Goal: Book appointment/travel/reservation

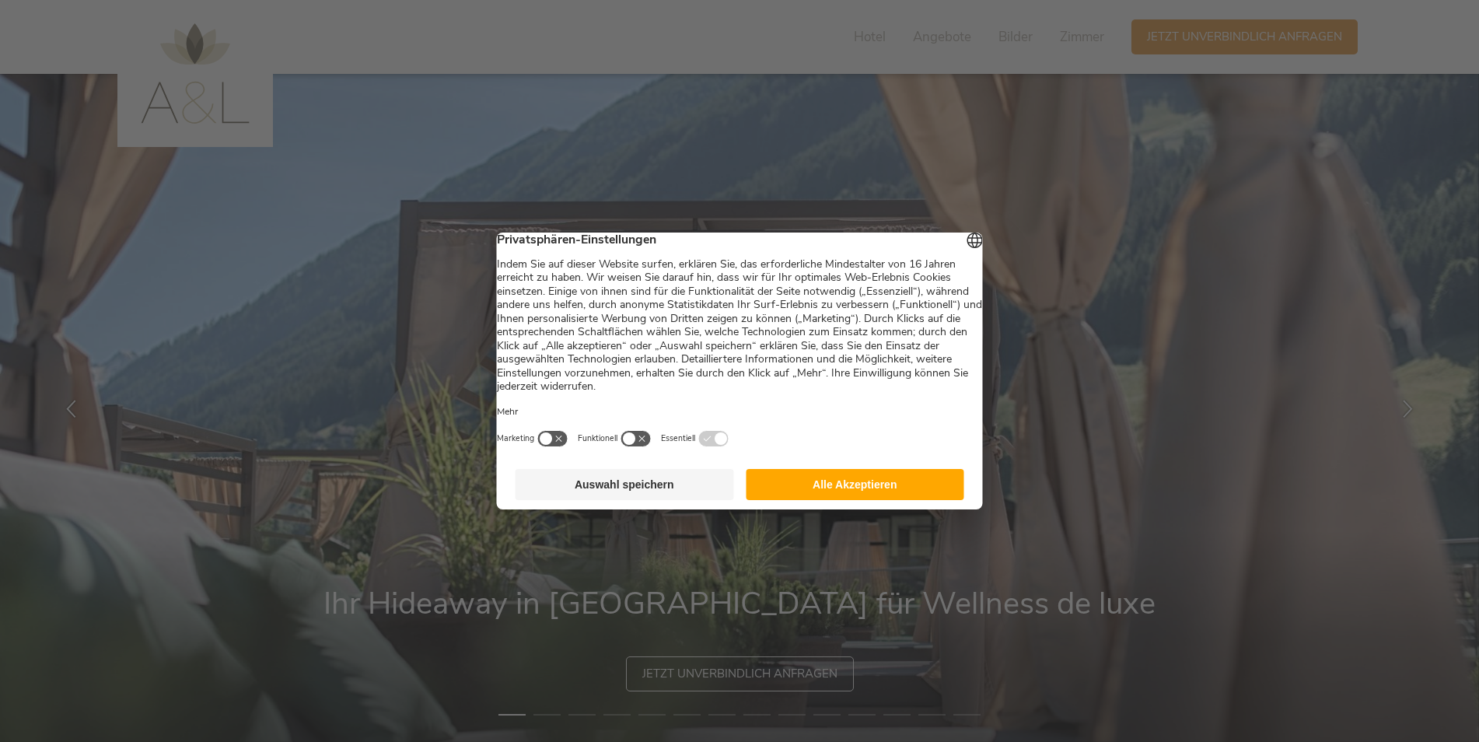
click at [863, 485] on button "Alle Akzeptieren" at bounding box center [855, 484] width 219 height 31
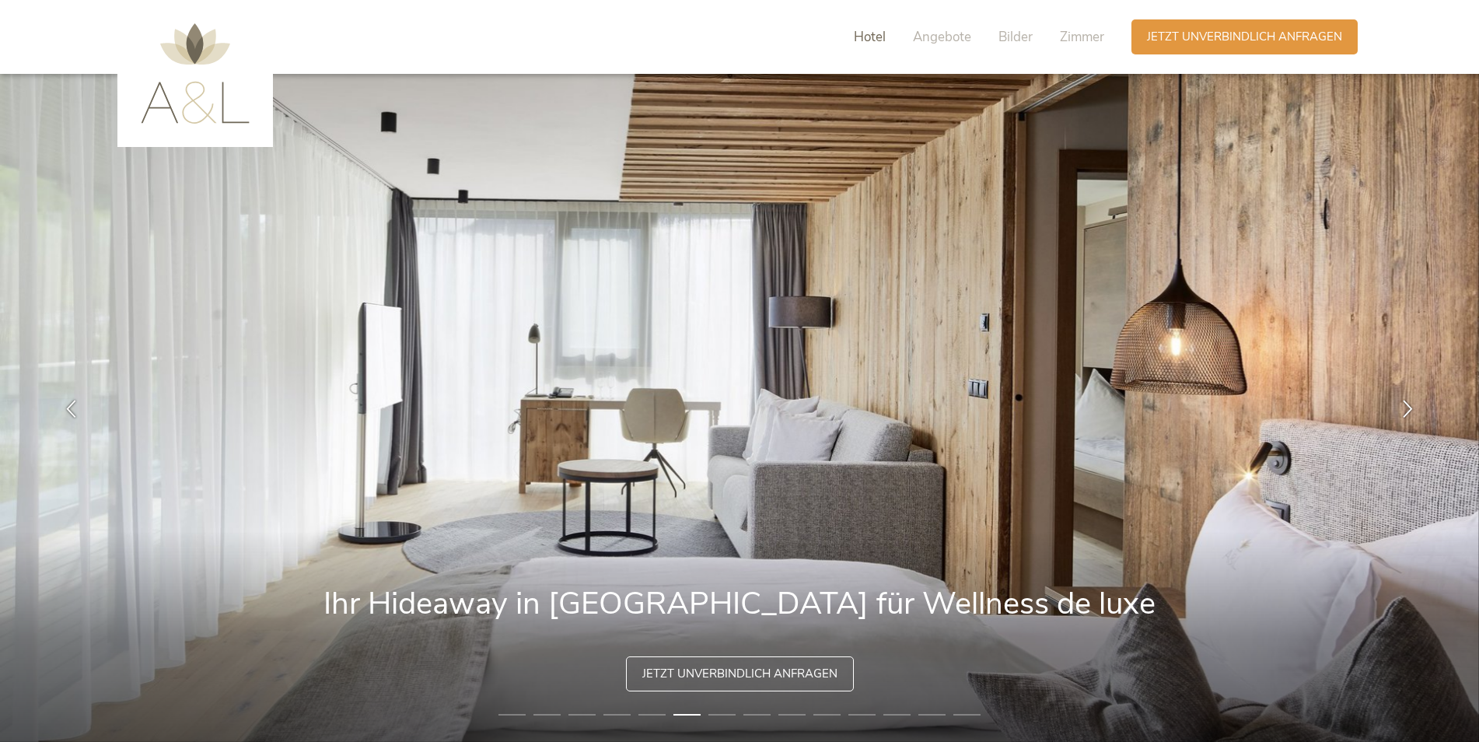
click at [870, 39] on span "Hotel" at bounding box center [870, 37] width 32 height 18
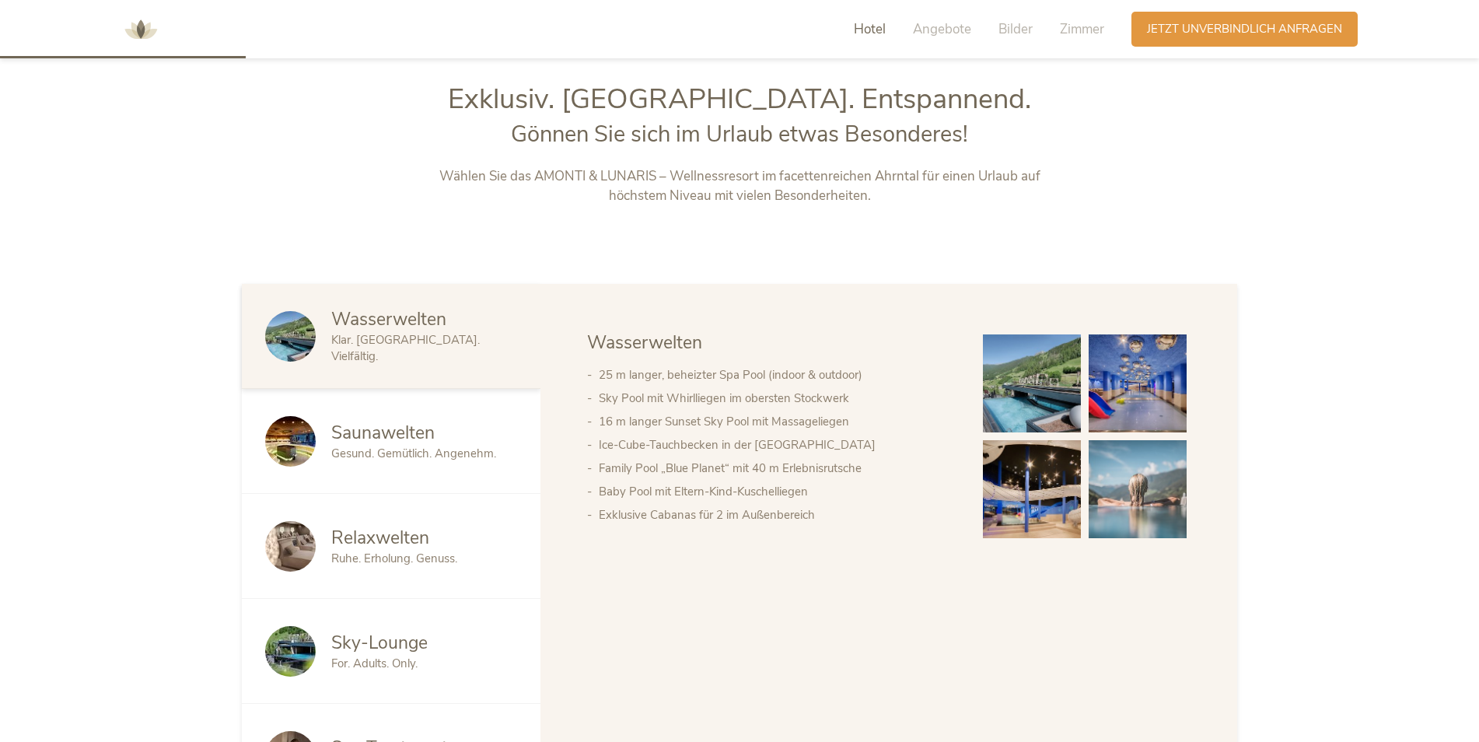
scroll to position [796, 0]
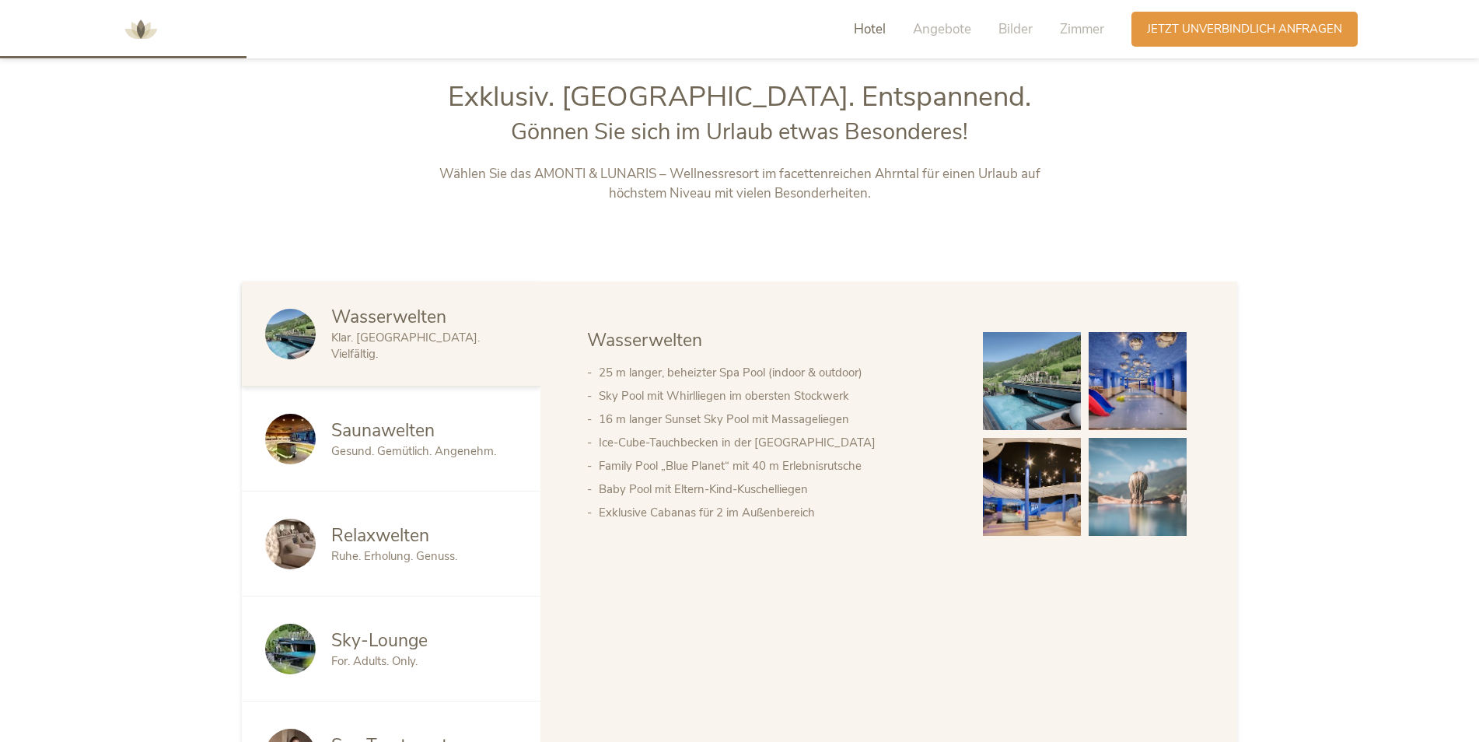
click at [878, 23] on span "Hotel" at bounding box center [870, 29] width 32 height 18
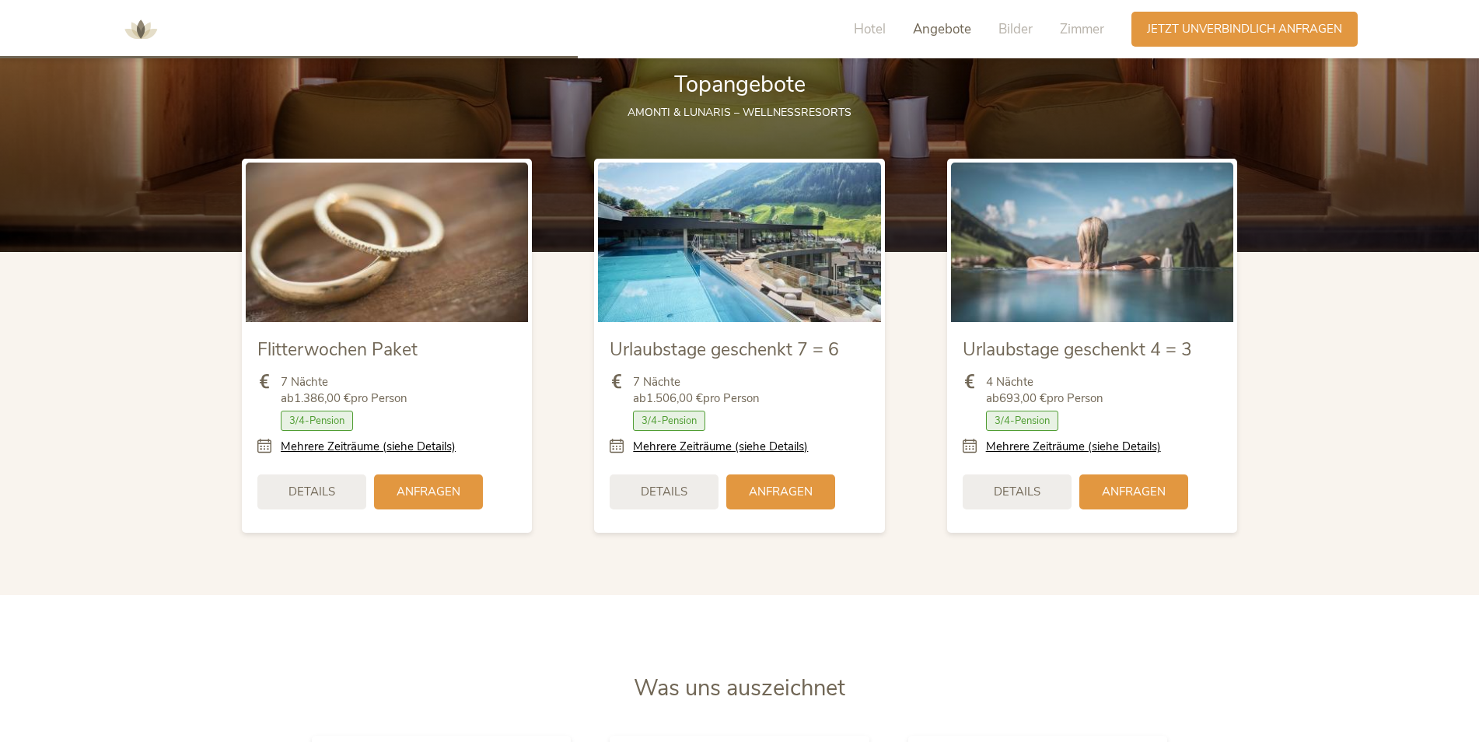
scroll to position [1962, 0]
click at [786, 500] on div "Anfragen" at bounding box center [780, 489] width 109 height 35
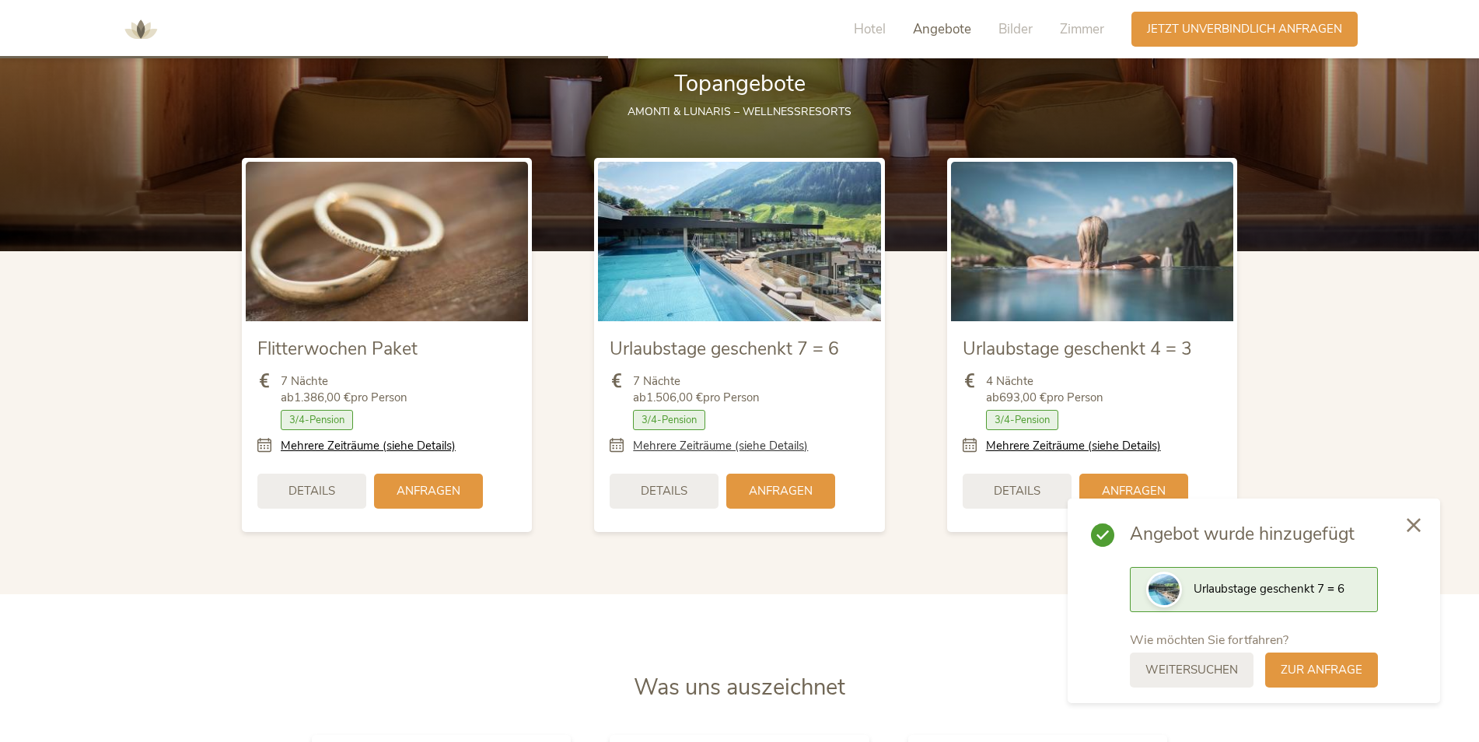
click at [766, 446] on link "Mehrere Zeiträume (siehe Details)" at bounding box center [720, 446] width 175 height 16
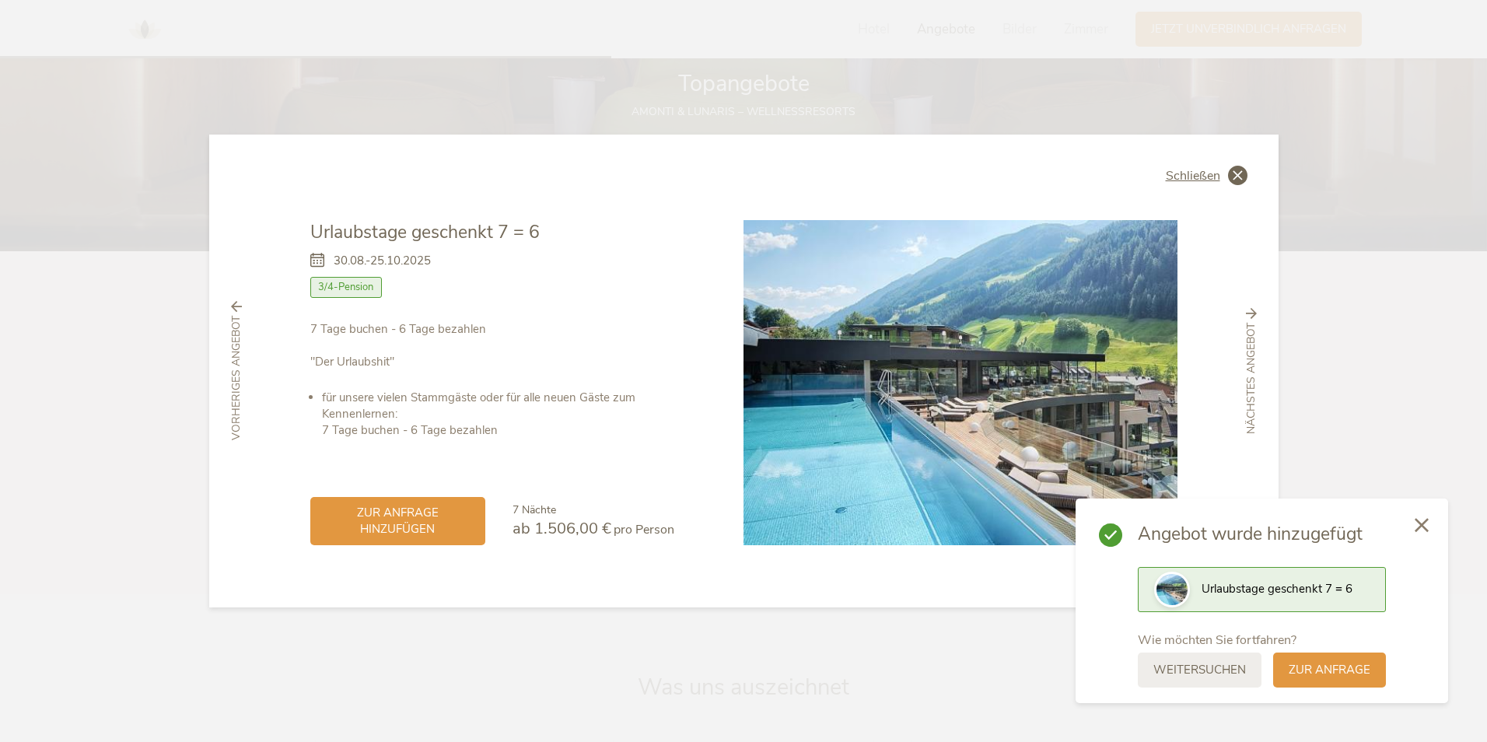
click at [1191, 177] on span "Schließen" at bounding box center [1193, 176] width 54 height 12
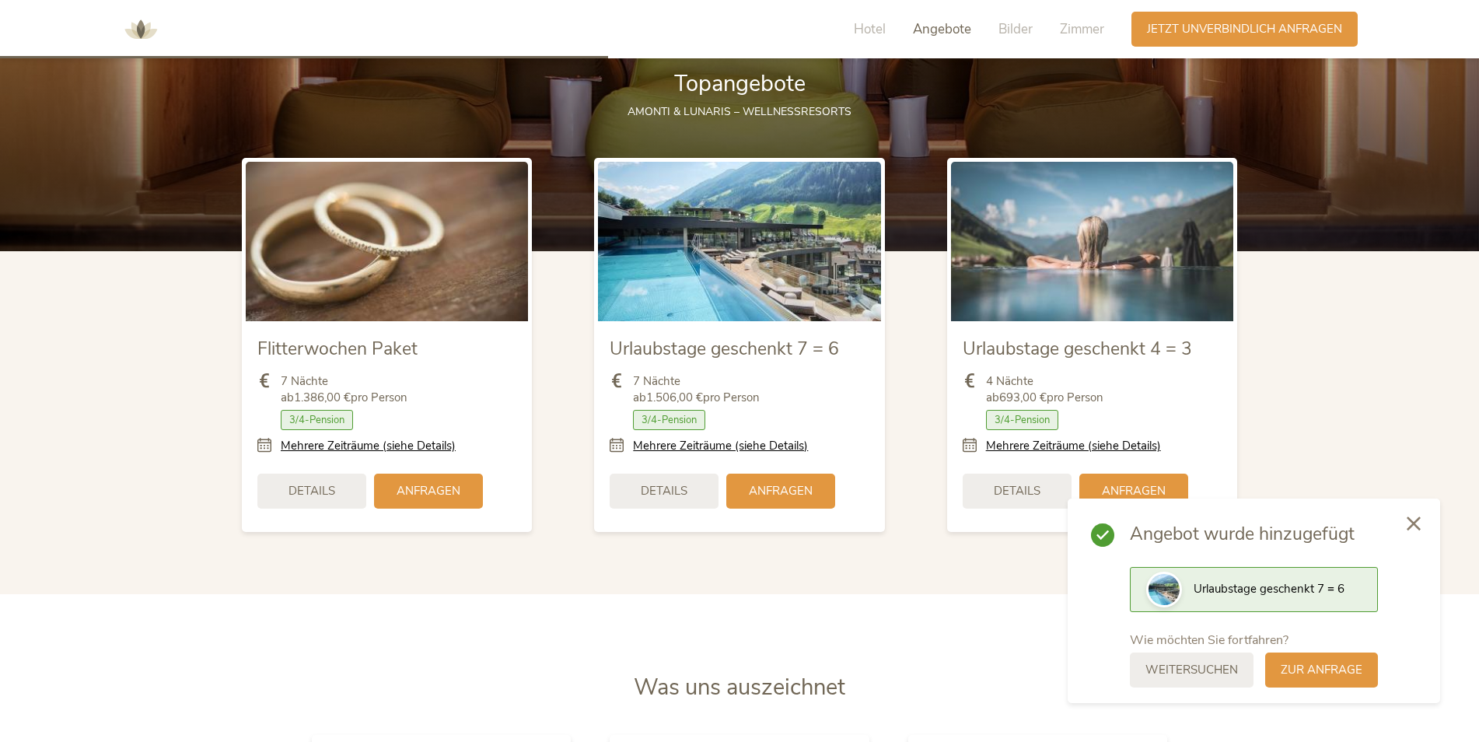
click at [1418, 523] on icon at bounding box center [1414, 523] width 14 height 14
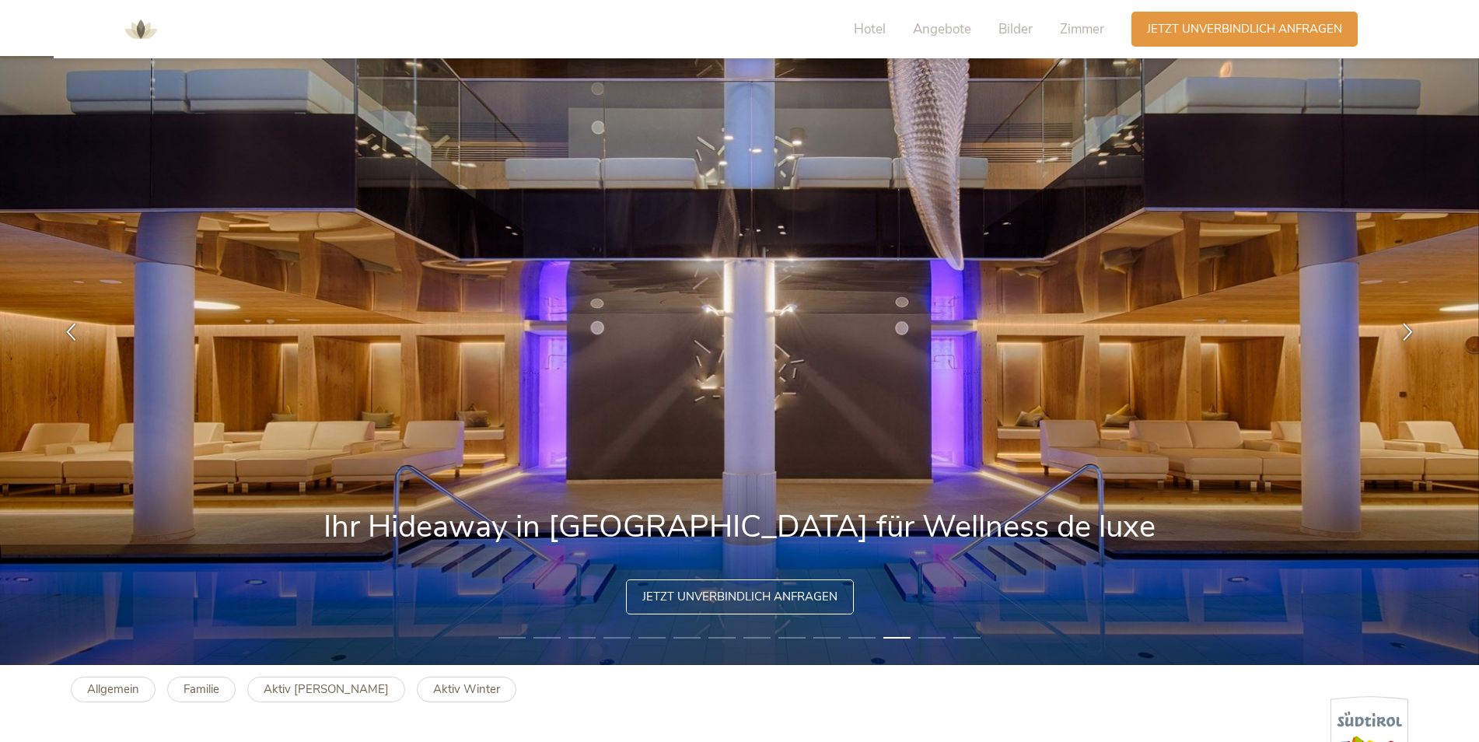
scroll to position [0, 0]
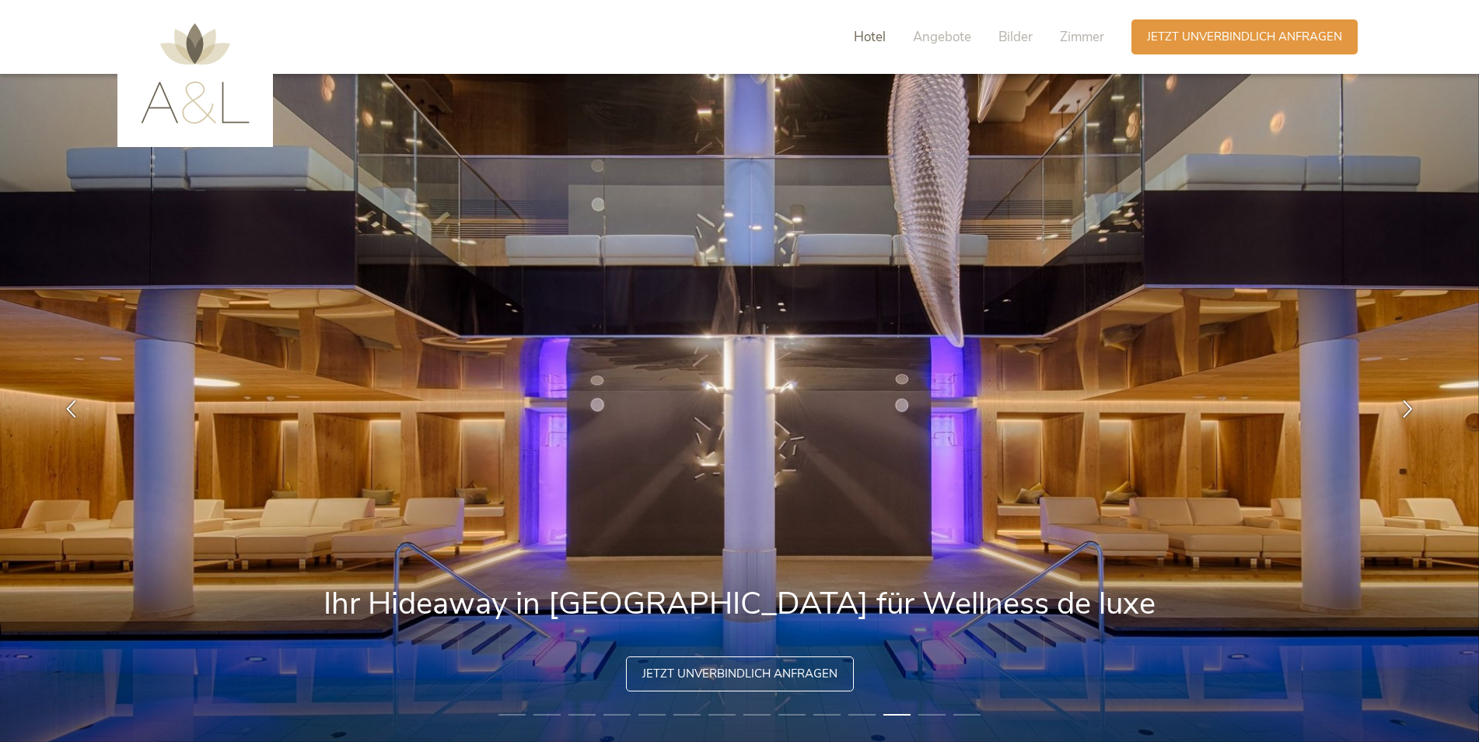
click at [856, 34] on span "Hotel" at bounding box center [870, 37] width 32 height 18
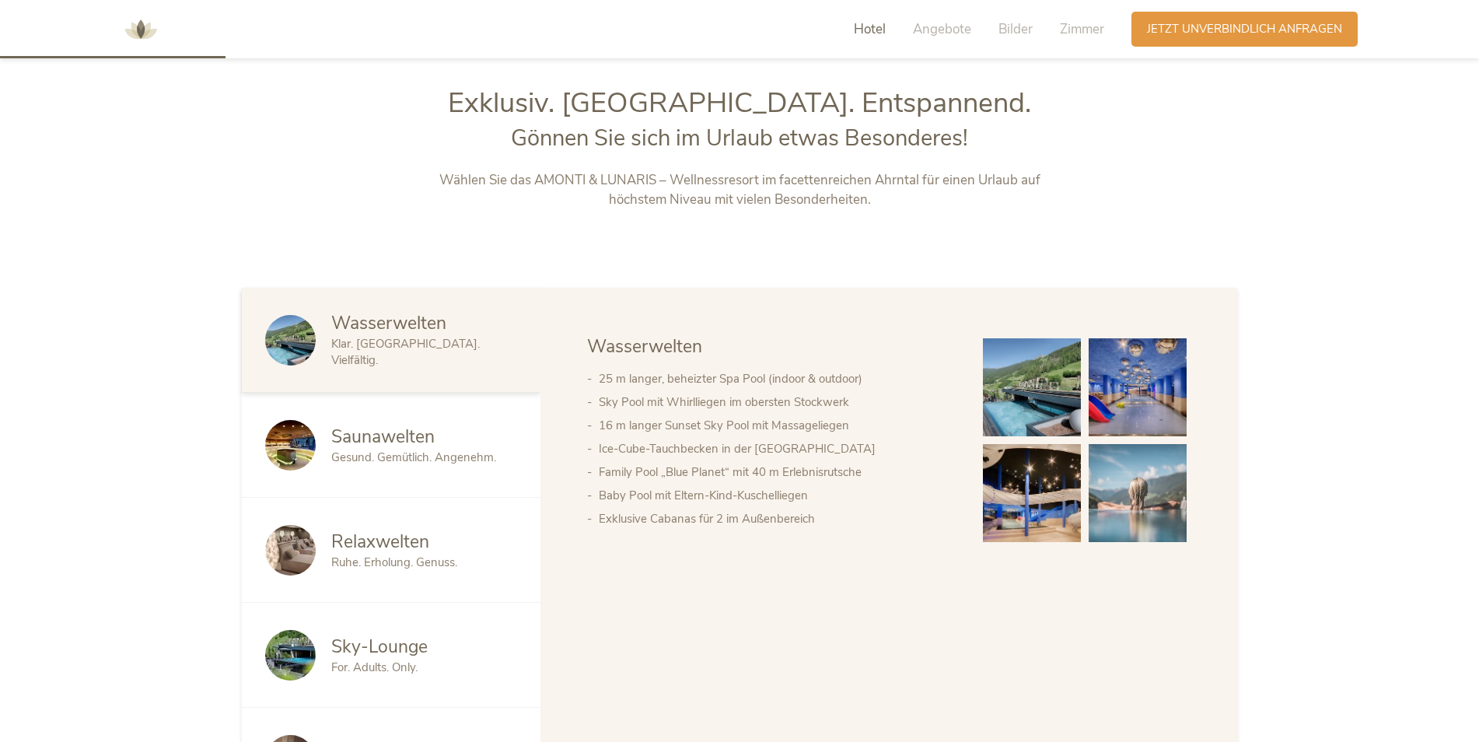
scroll to position [796, 0]
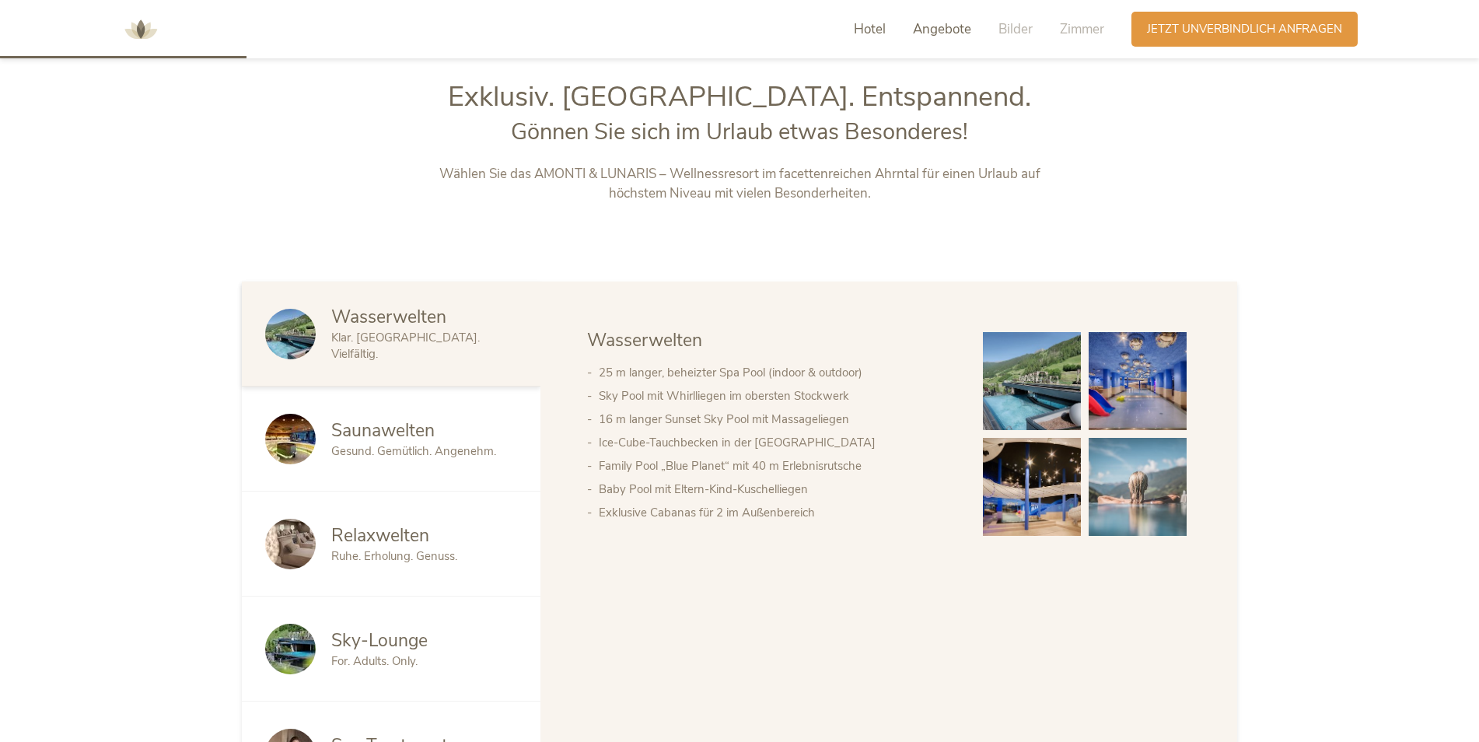
click at [937, 38] on div "Angebote" at bounding box center [942, 29] width 58 height 19
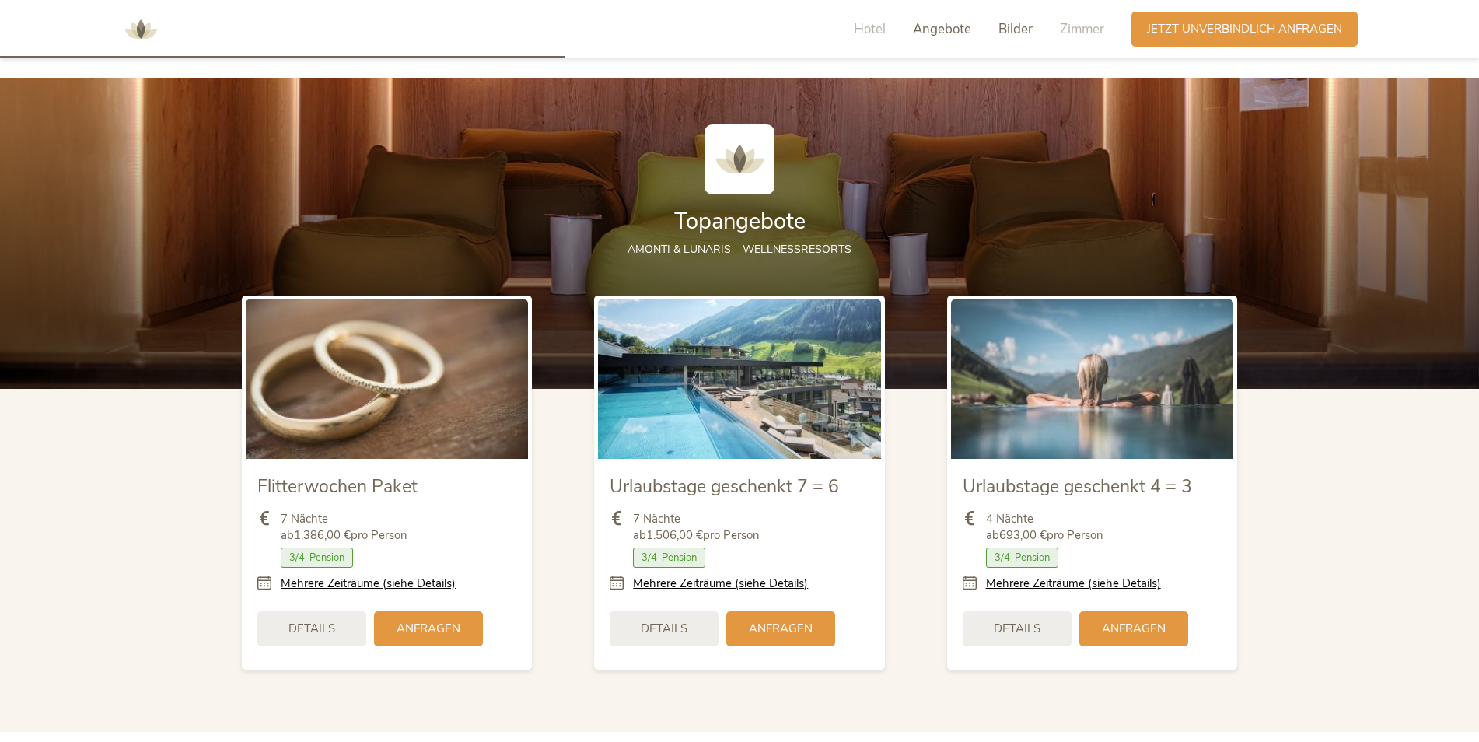
click at [1010, 31] on span "Bilder" at bounding box center [1016, 29] width 34 height 18
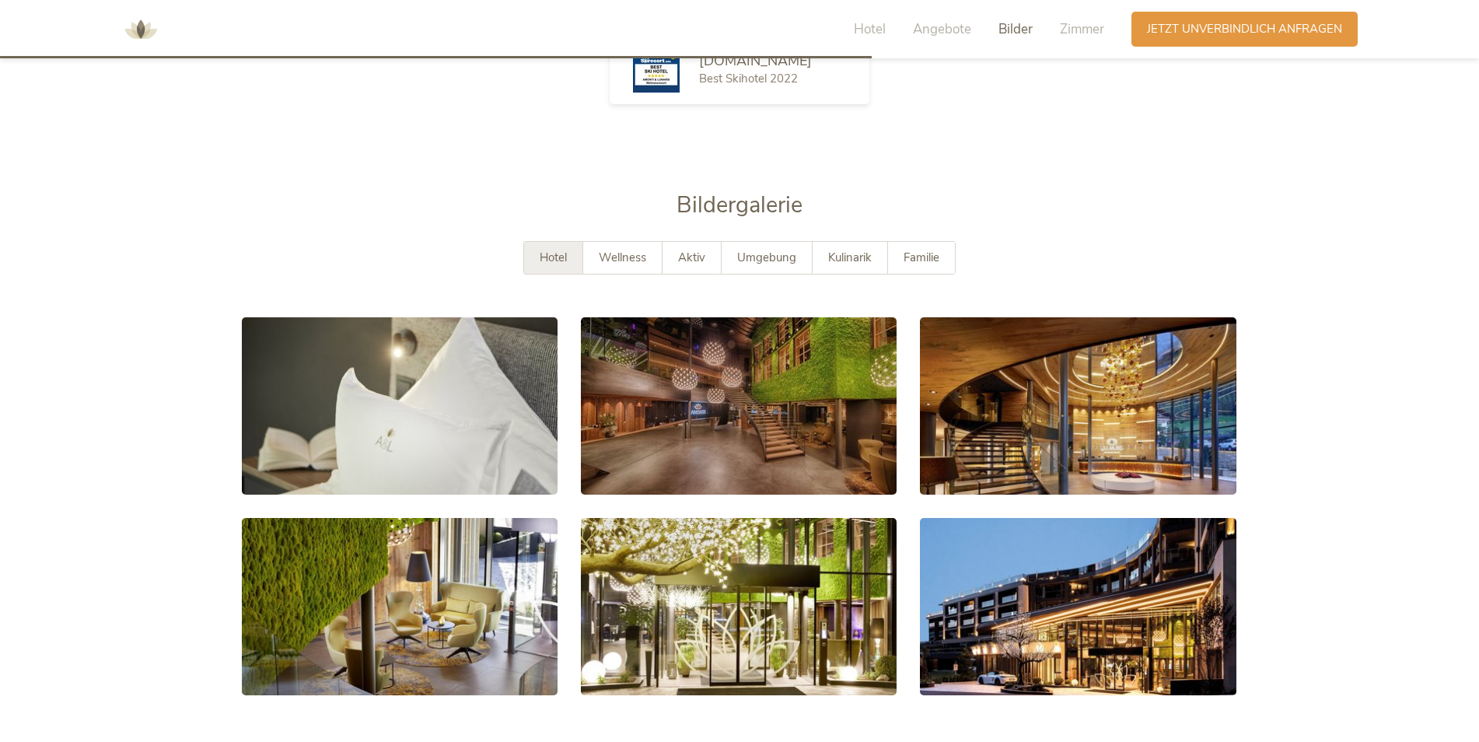
scroll to position [2963, 0]
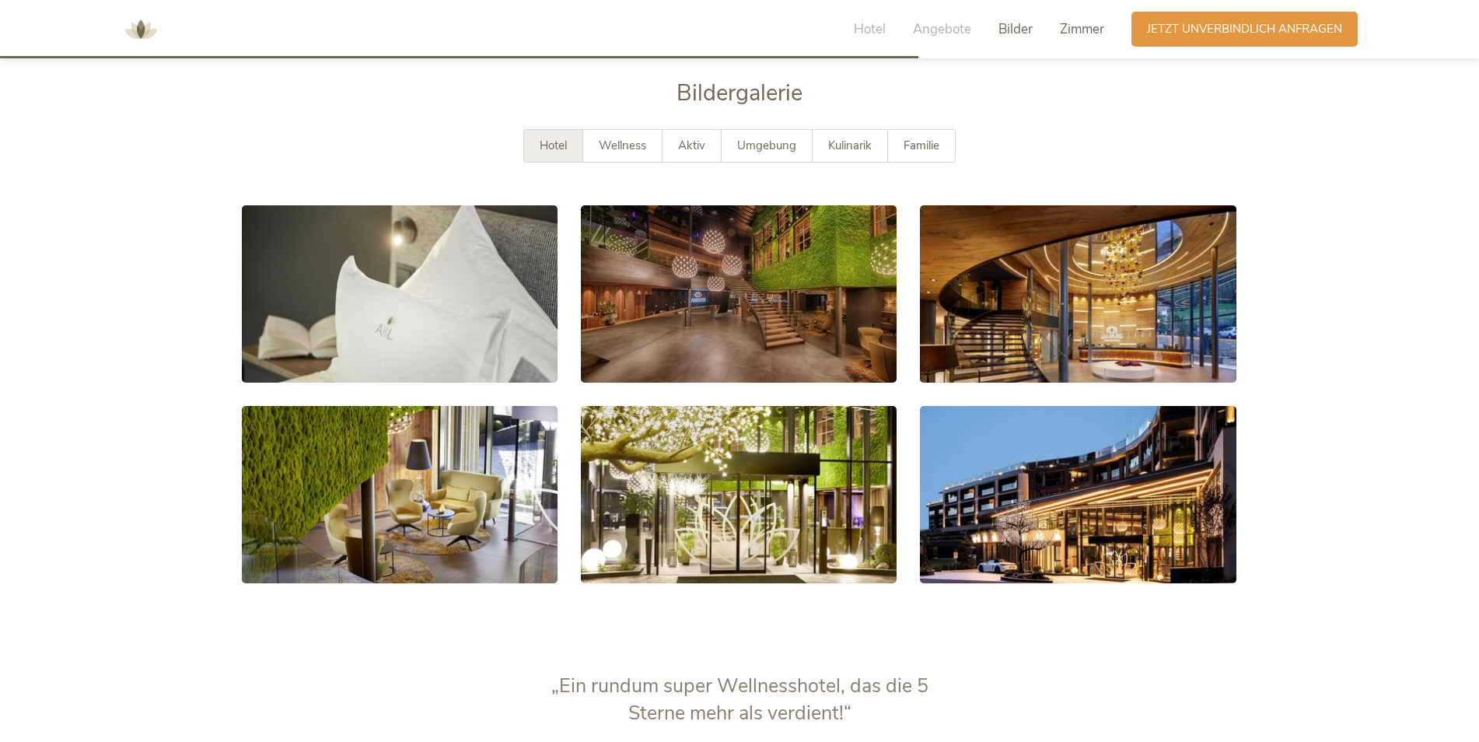
click at [1101, 27] on span "Zimmer" at bounding box center [1082, 29] width 44 height 18
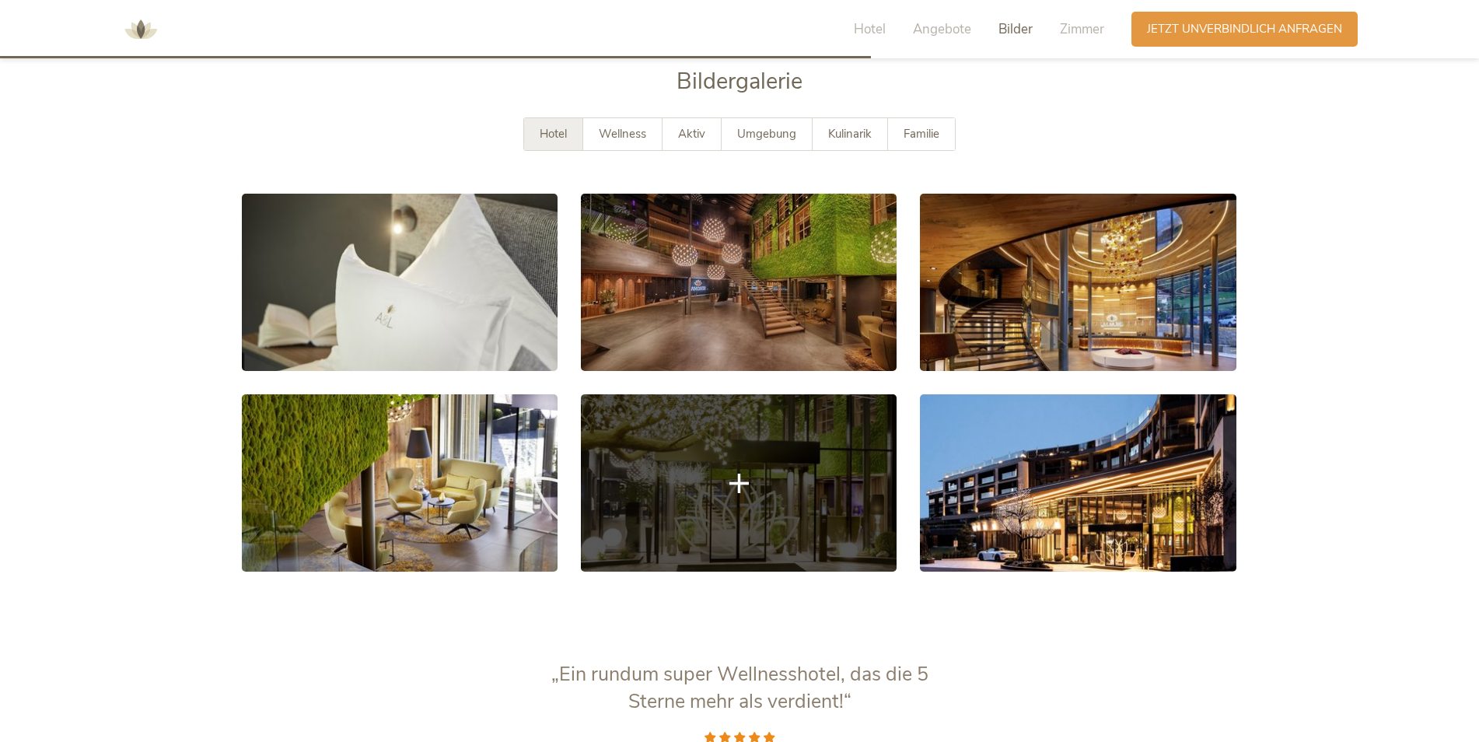
scroll to position [2805, 0]
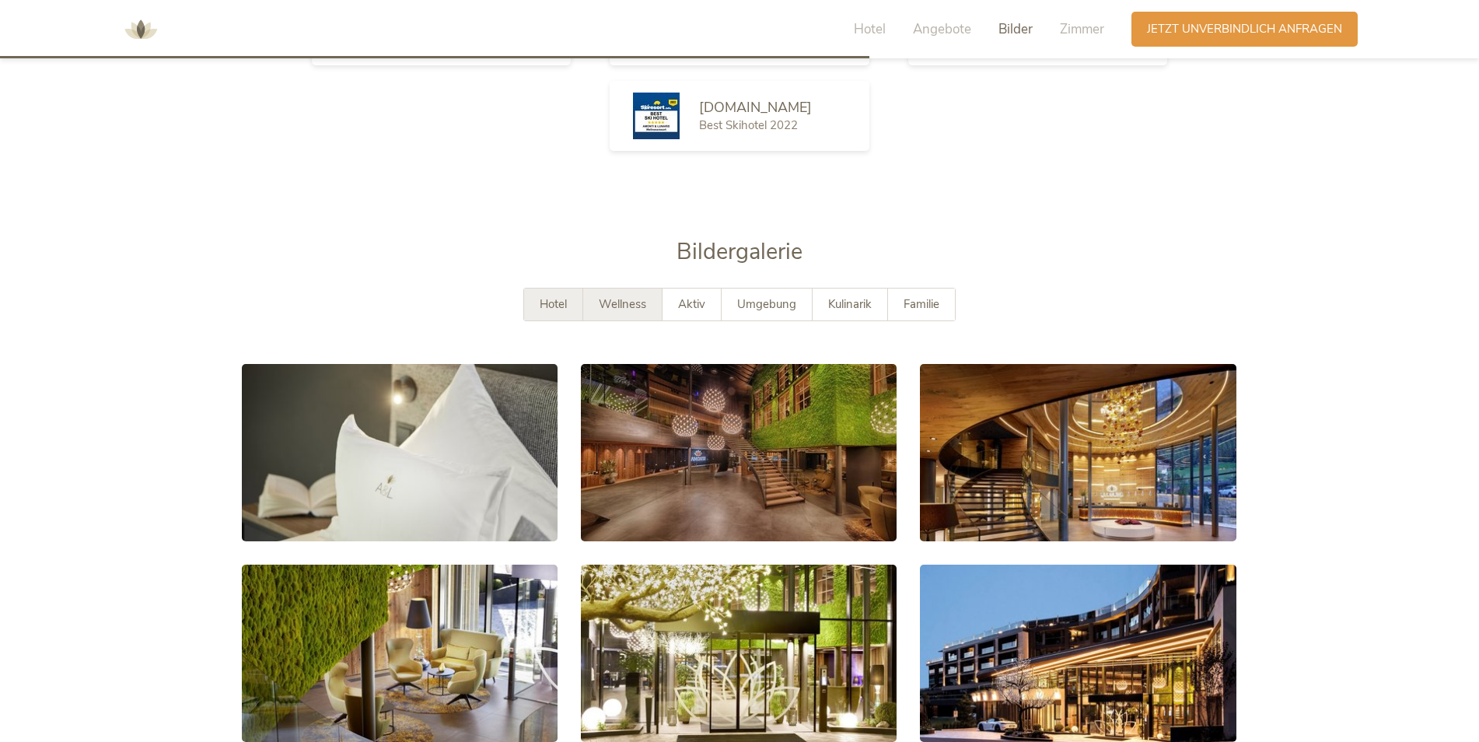
click at [611, 303] on span "Wellness" at bounding box center [622, 304] width 47 height 16
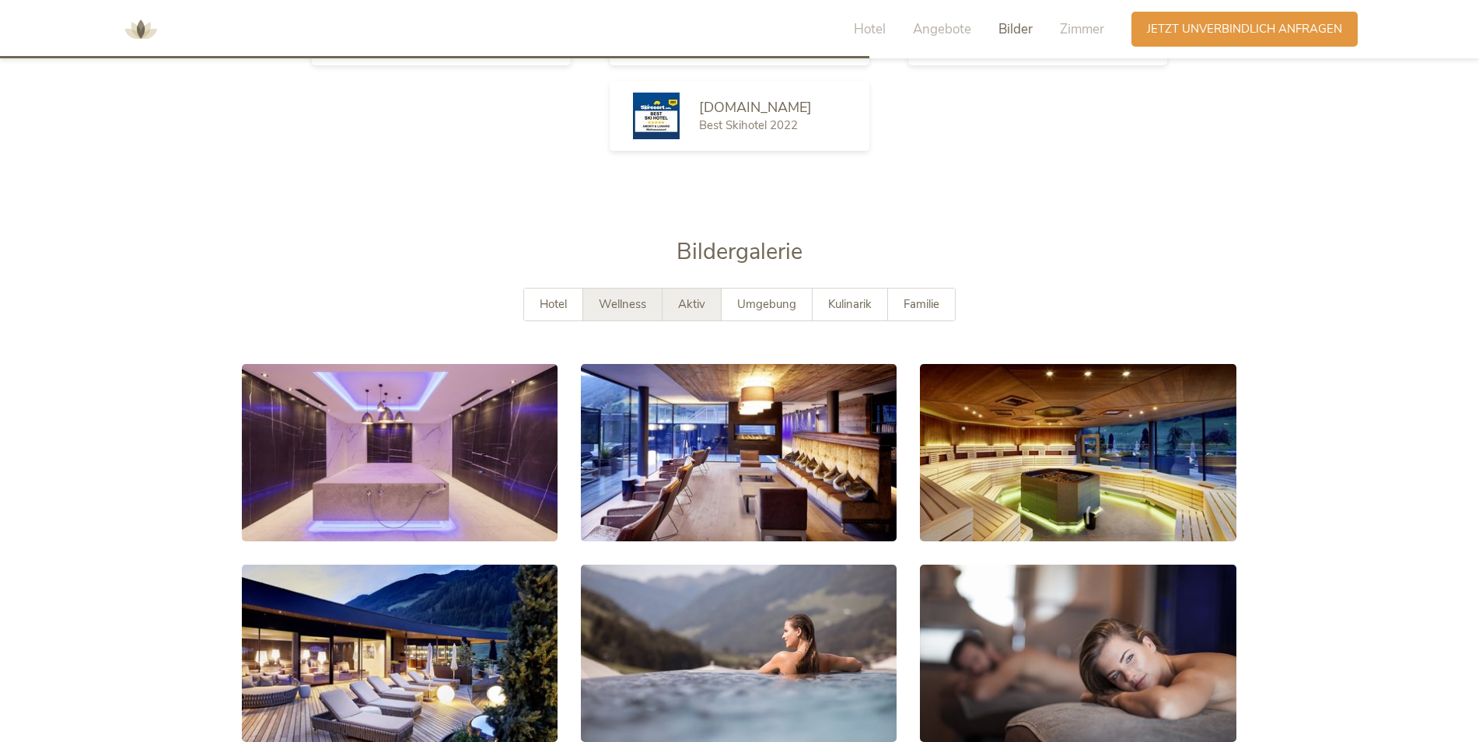
click at [705, 305] on span "Aktiv" at bounding box center [691, 304] width 27 height 16
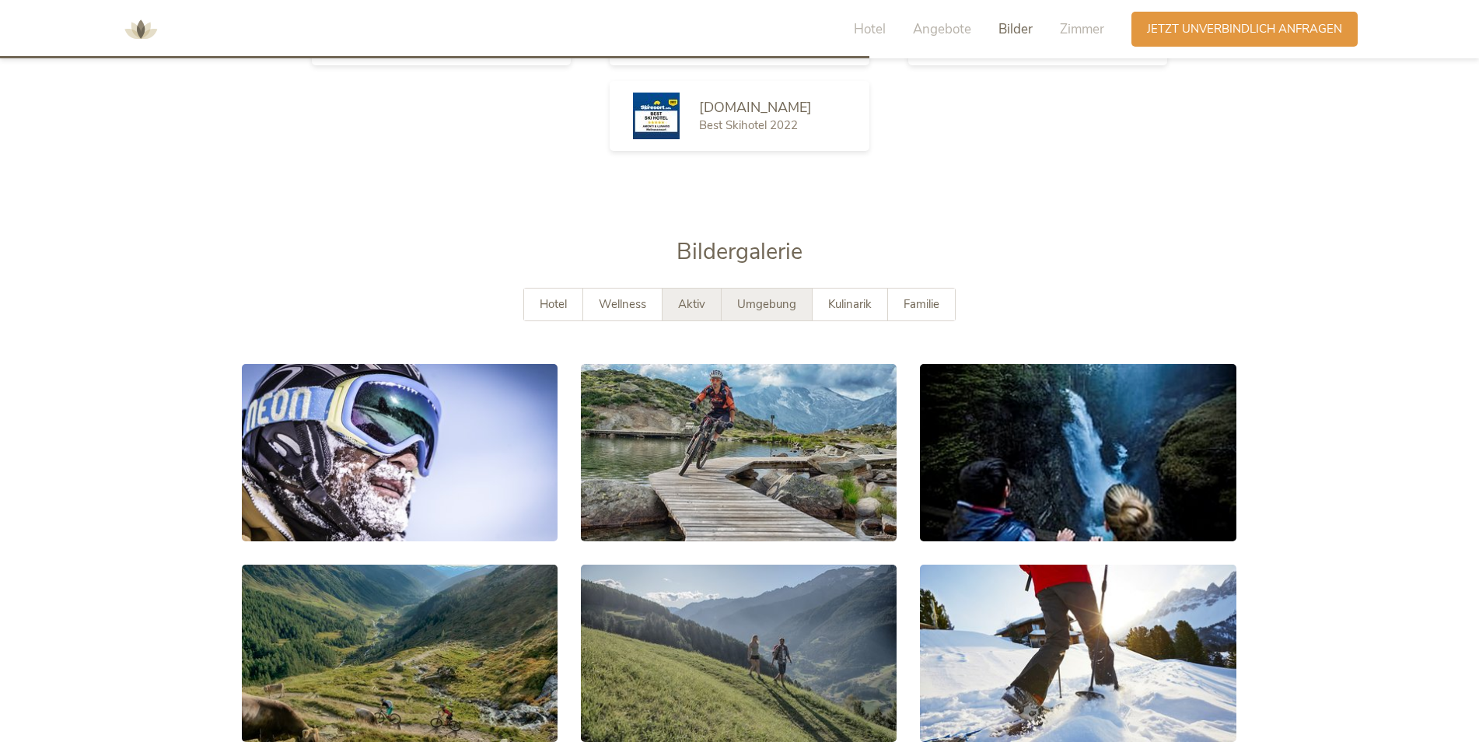
click at [773, 310] on span "Umgebung" at bounding box center [766, 304] width 59 height 16
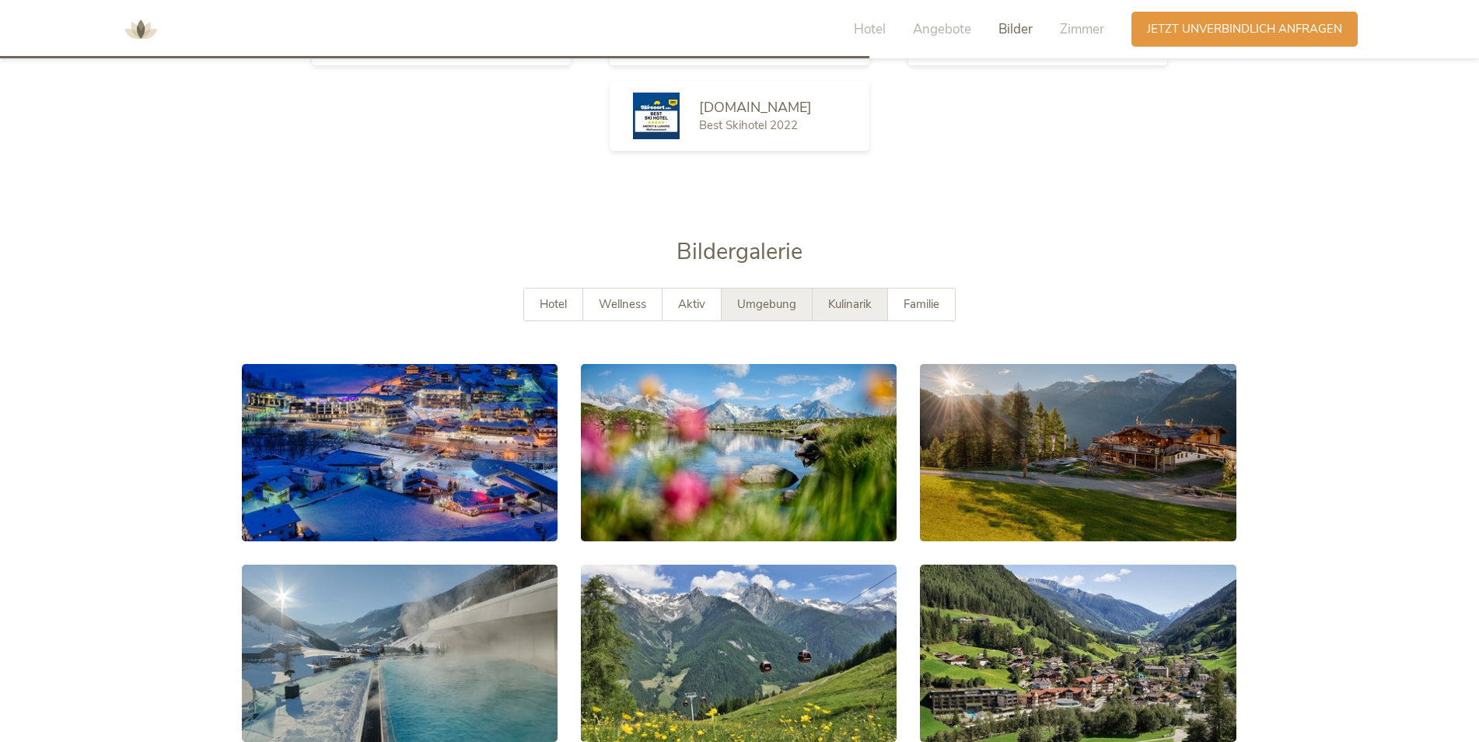
click at [846, 310] on span "Kulinarik" at bounding box center [850, 304] width 44 height 16
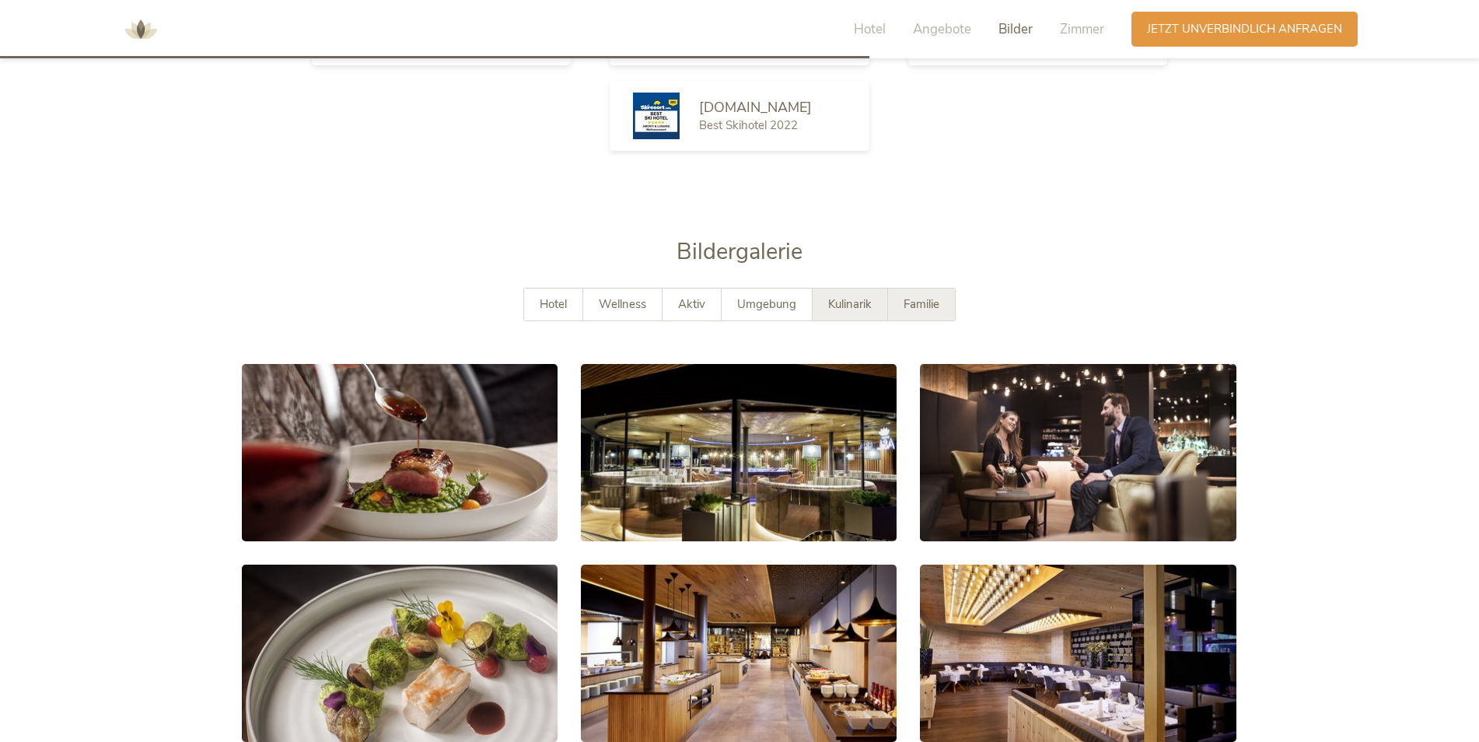
click at [894, 307] on div "Familie" at bounding box center [921, 305] width 67 height 32
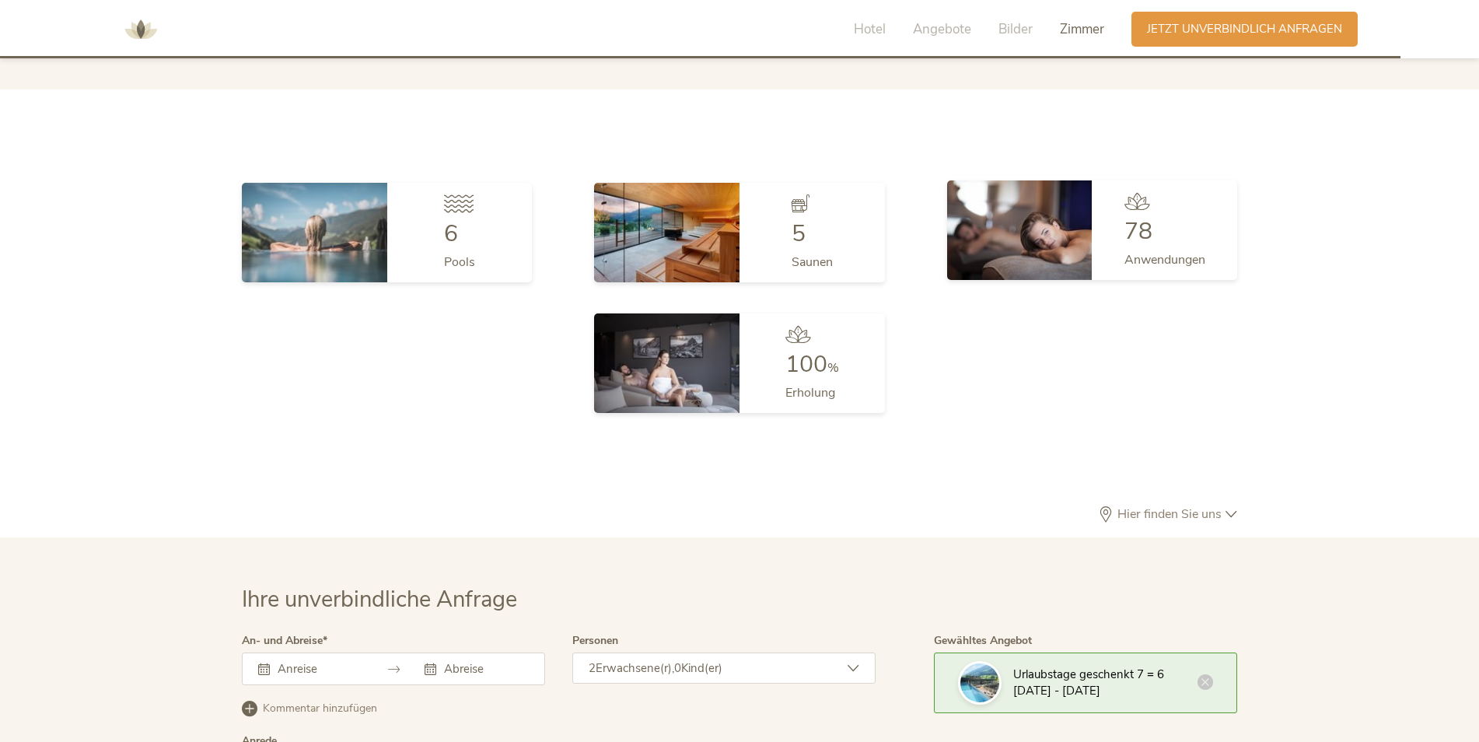
scroll to position [4539, 0]
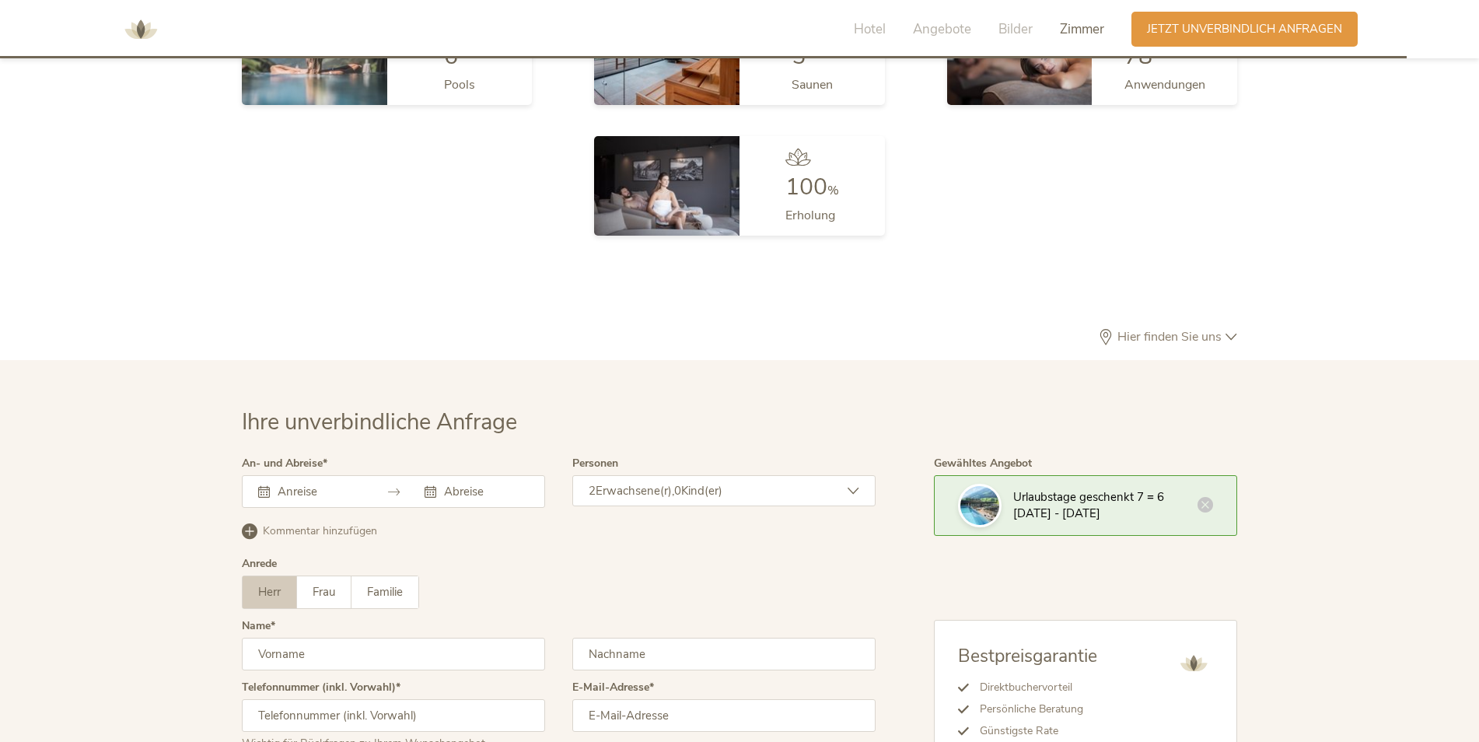
click at [1208, 331] on span "Hier finden Sie uns" at bounding box center [1170, 337] width 112 height 12
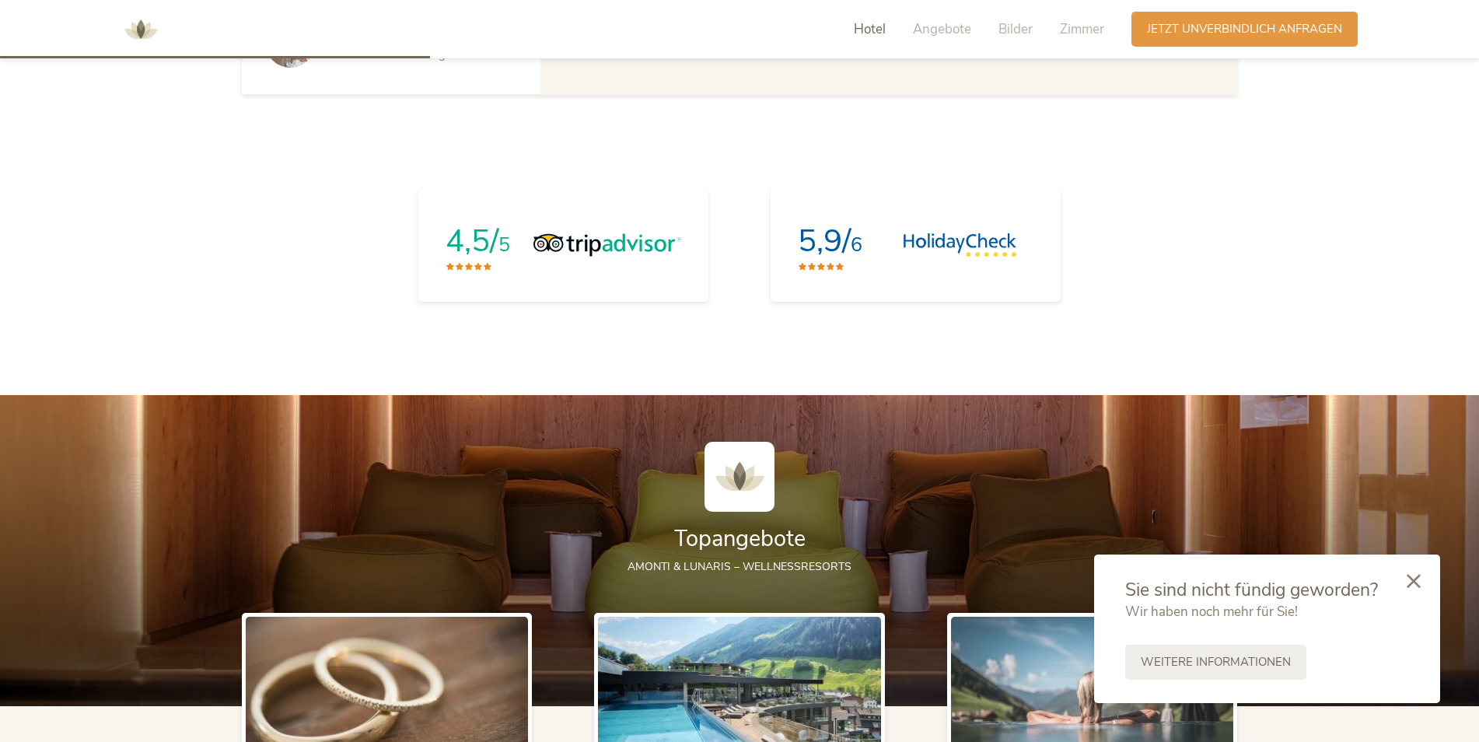
scroll to position [1506, 0]
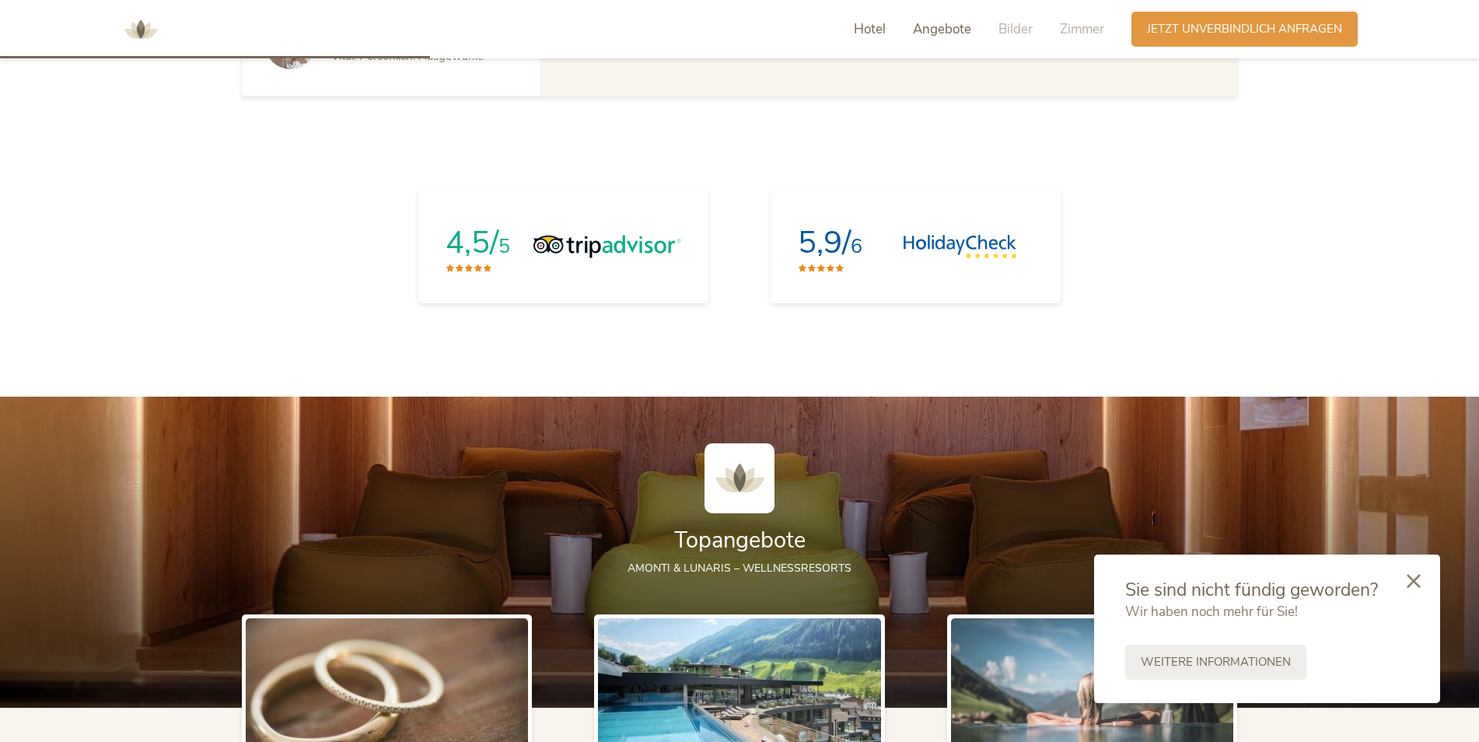
click at [954, 24] on span "Angebote" at bounding box center [942, 29] width 58 height 18
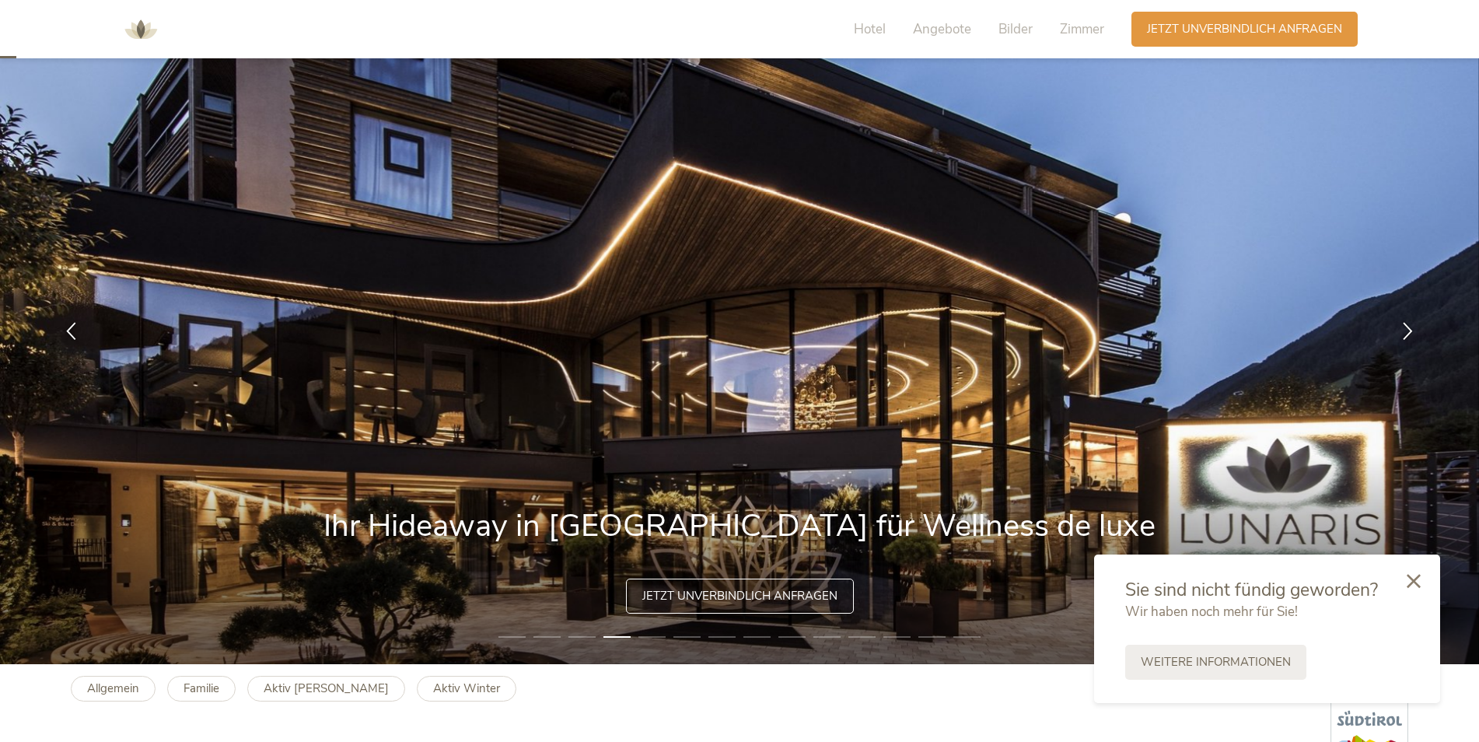
scroll to position [0, 0]
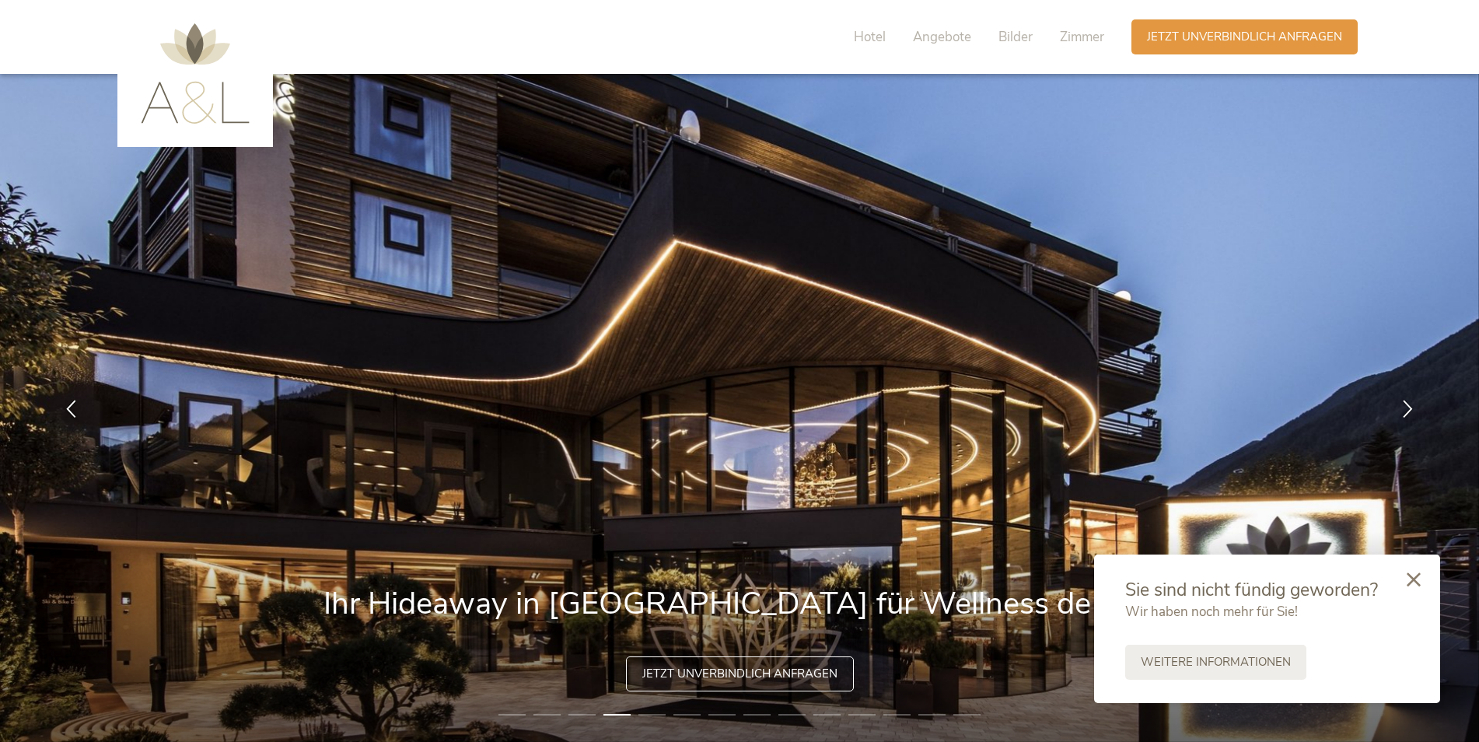
click at [1419, 576] on icon at bounding box center [1414, 579] width 14 height 14
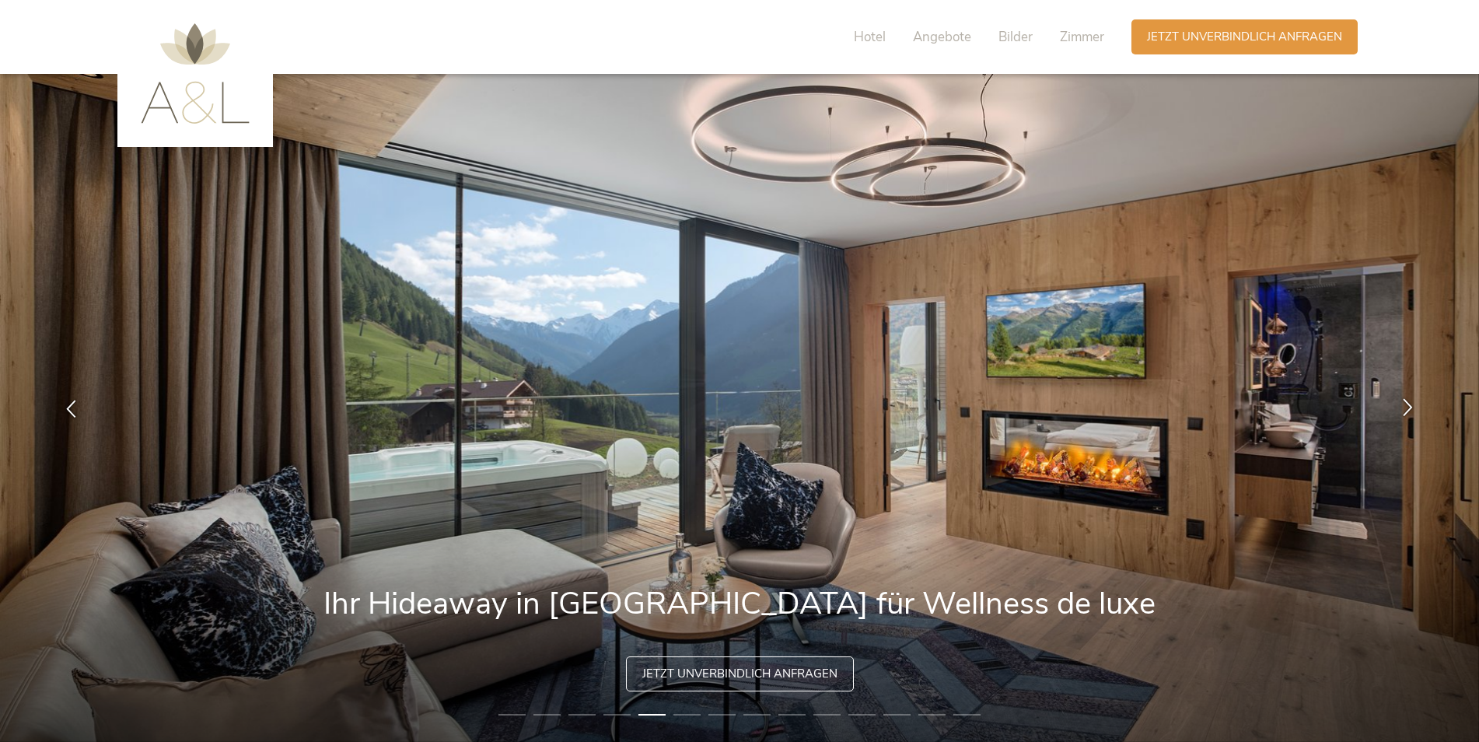
click at [1403, 408] on icon at bounding box center [1408, 406] width 18 height 18
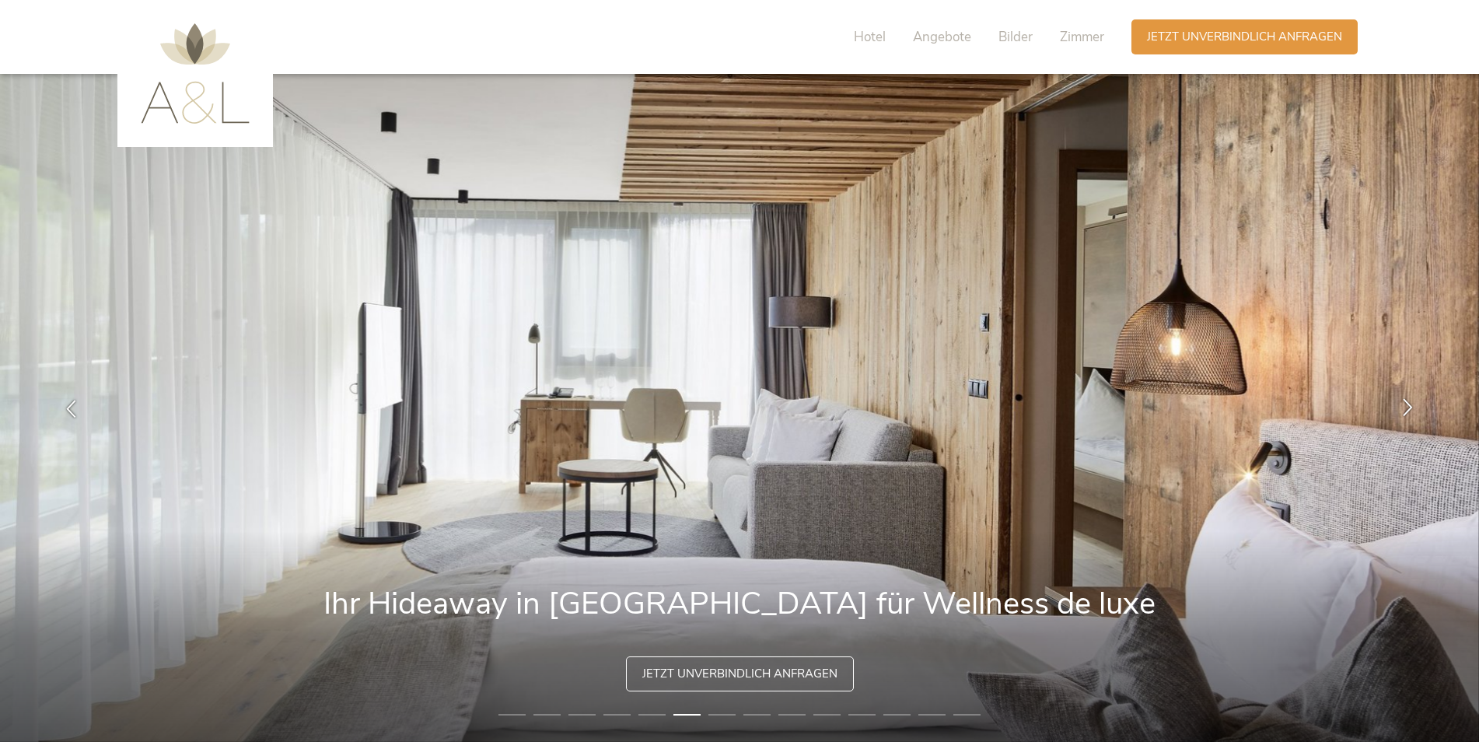
click at [1403, 408] on icon at bounding box center [1408, 406] width 18 height 18
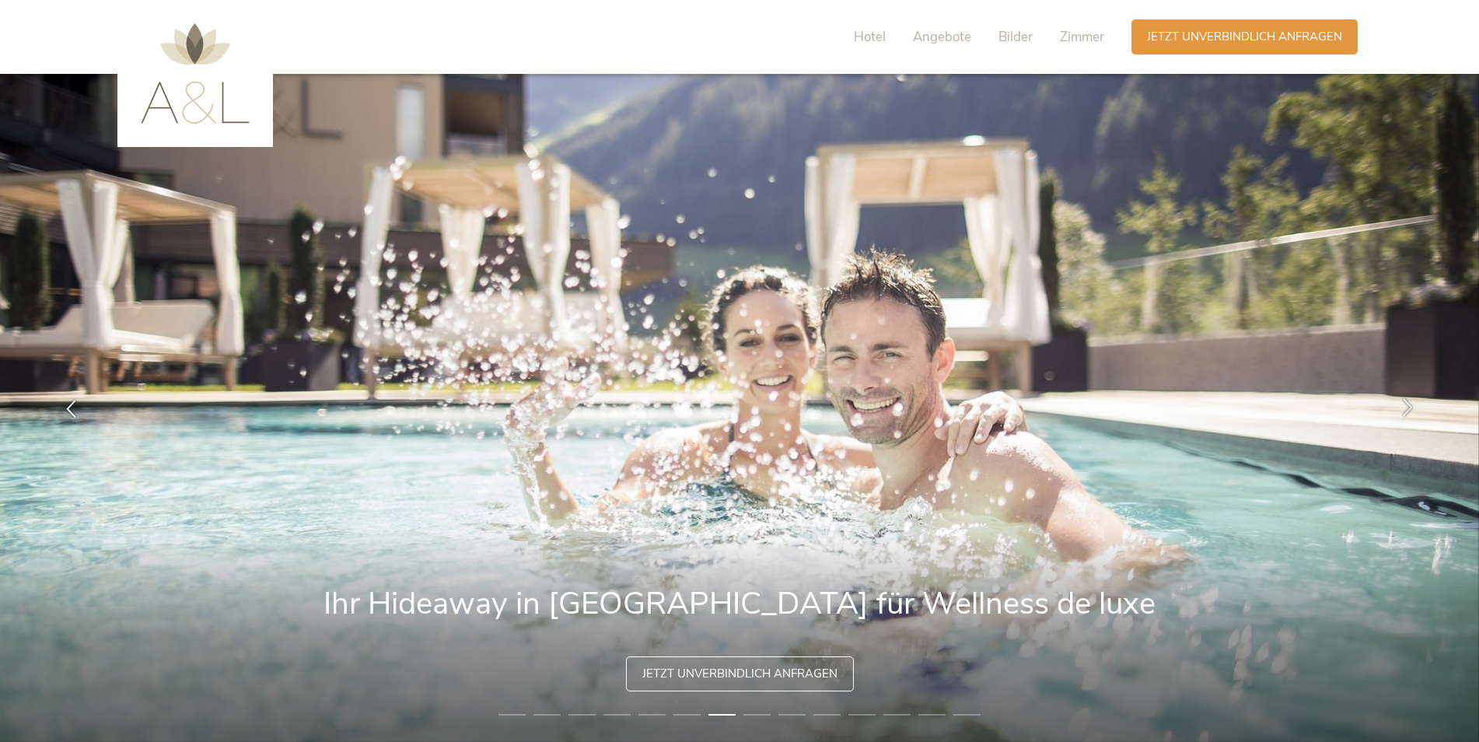
click at [1403, 408] on icon at bounding box center [1408, 406] width 18 height 18
click at [852, 36] on div "Hotel Angebote Bilder Zimmer" at bounding box center [983, 36] width 297 height 35
click at [867, 37] on span "Hotel" at bounding box center [870, 37] width 32 height 18
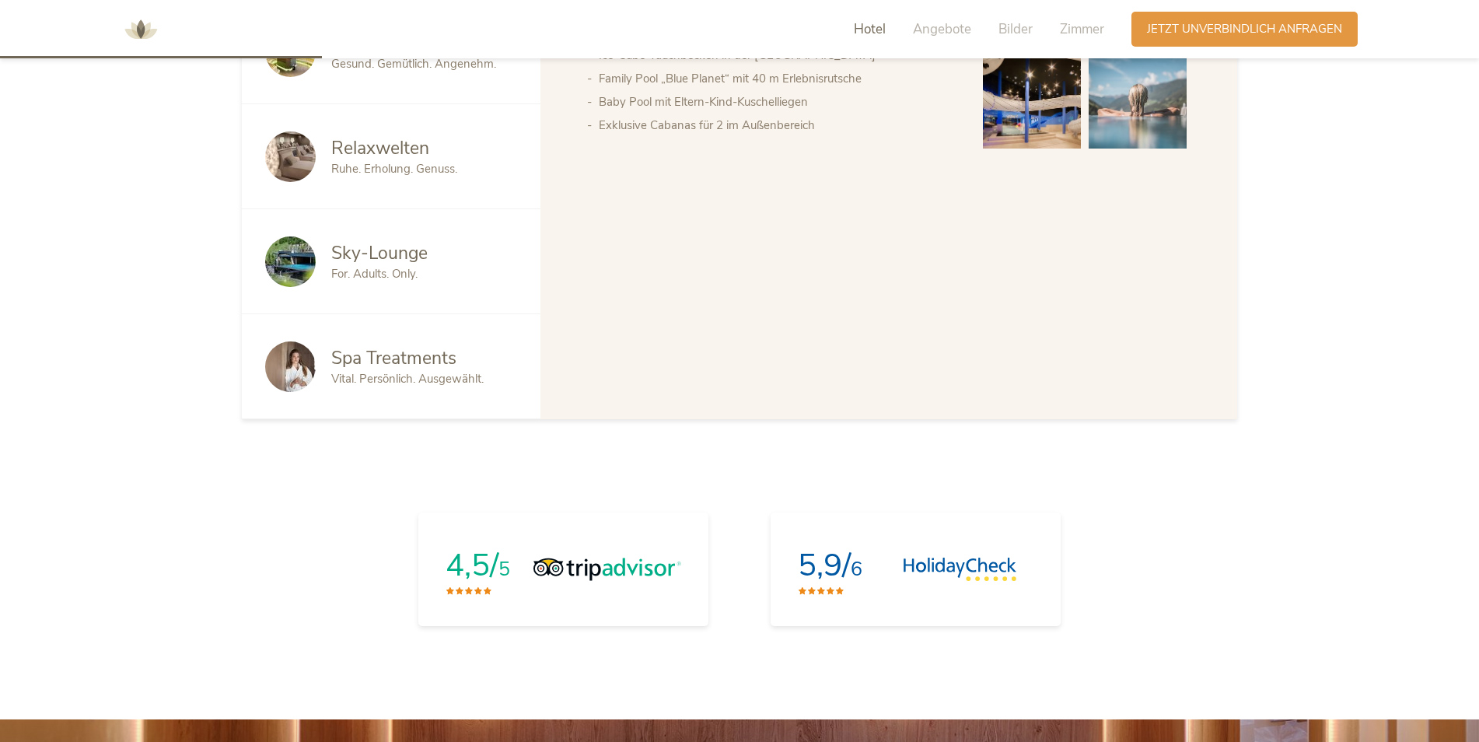
scroll to position [1185, 0]
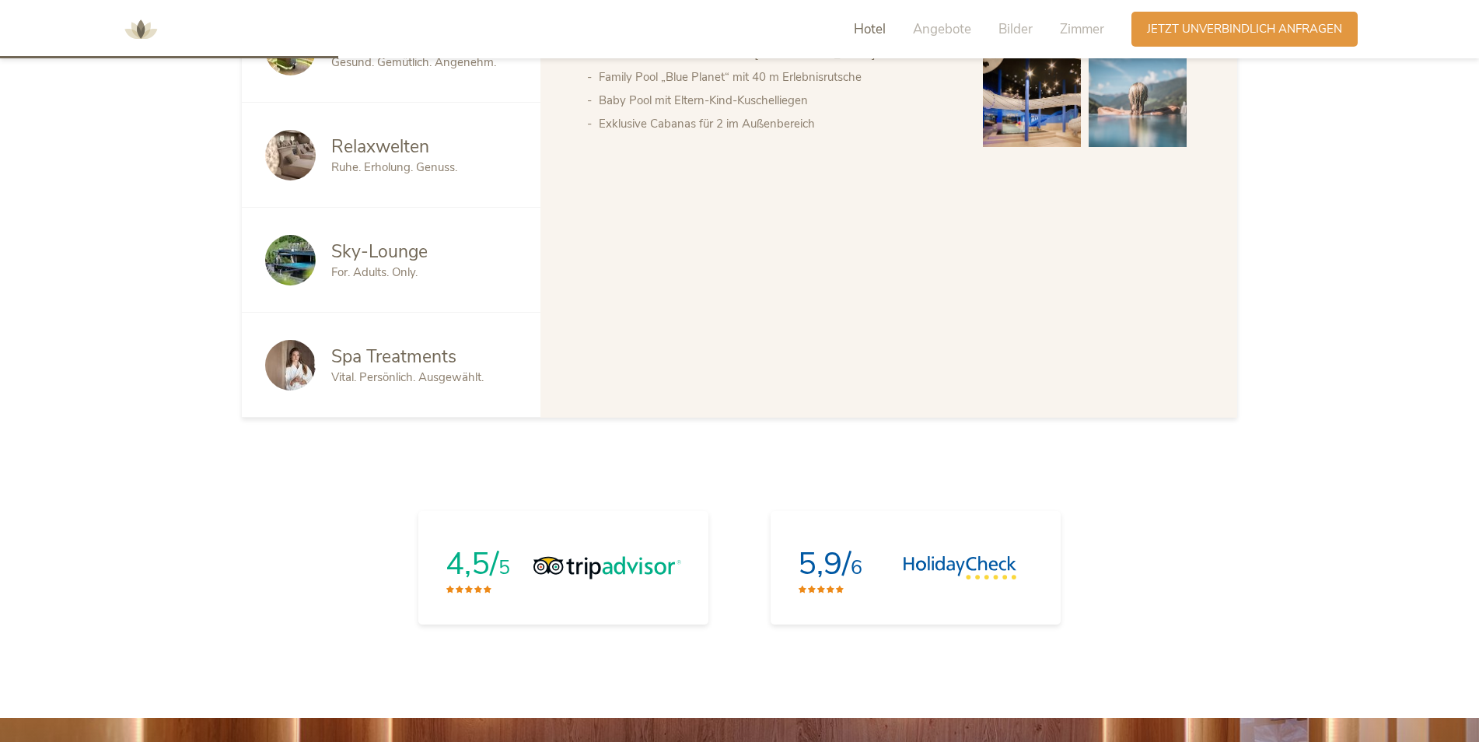
click at [386, 373] on span "Vital. Persönlich. Ausgewählt." at bounding box center [407, 377] width 152 height 16
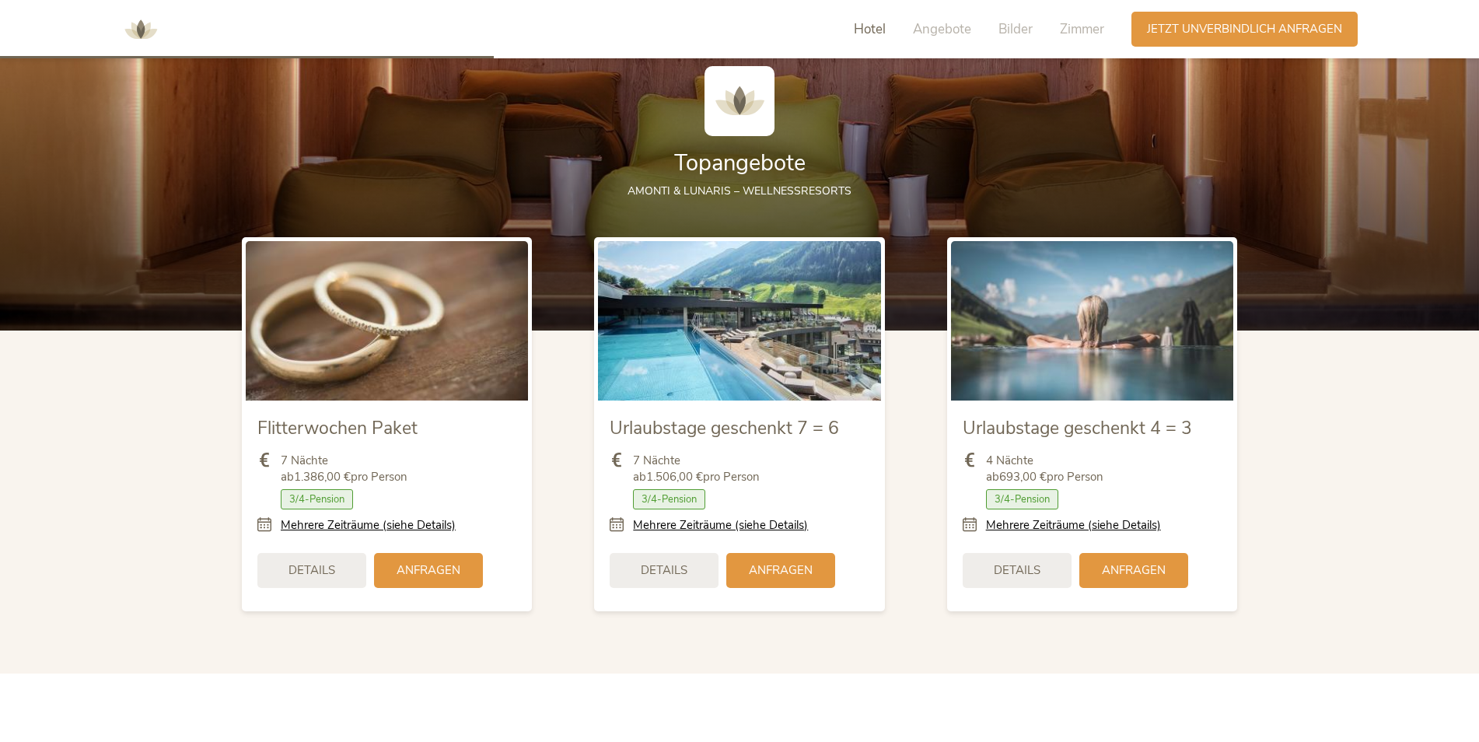
scroll to position [1885, 0]
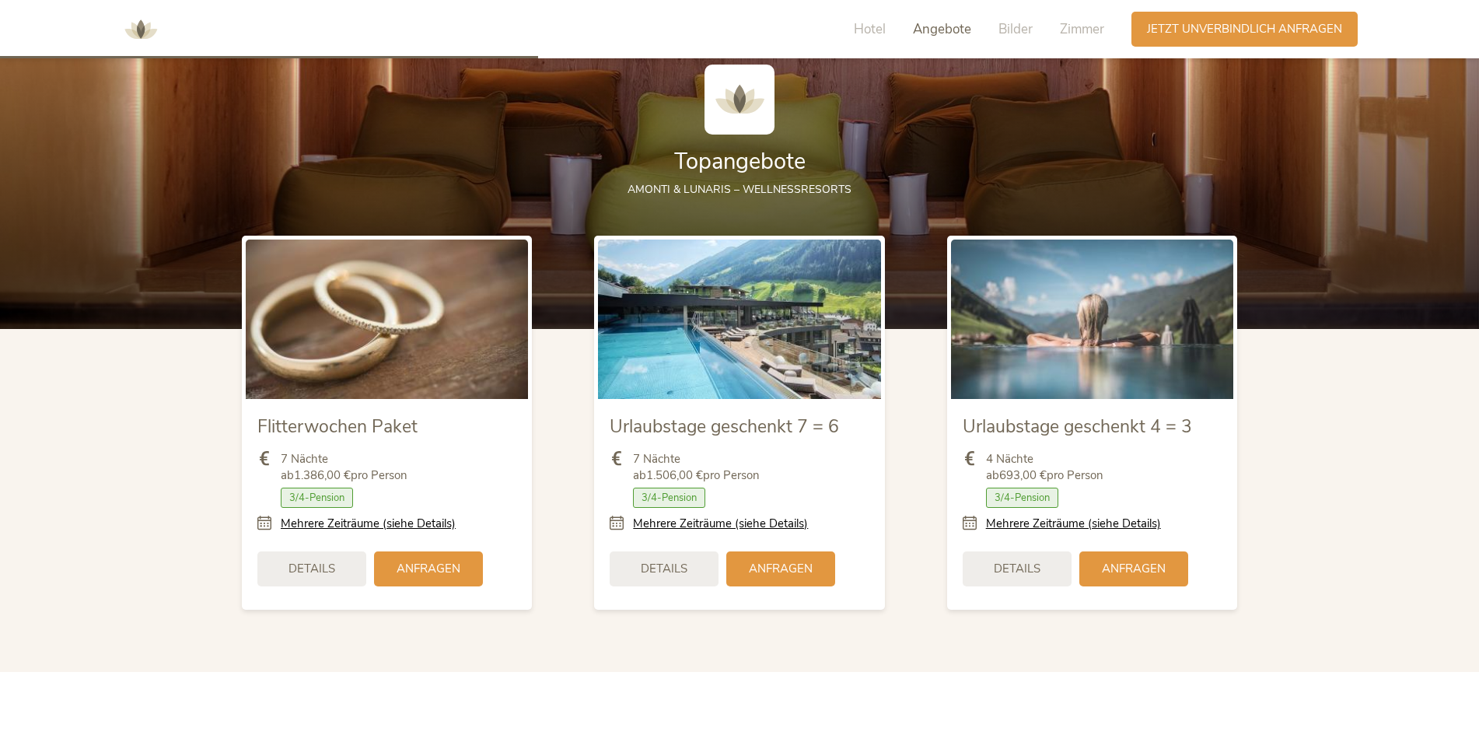
click at [715, 347] on img at bounding box center [739, 319] width 282 height 159
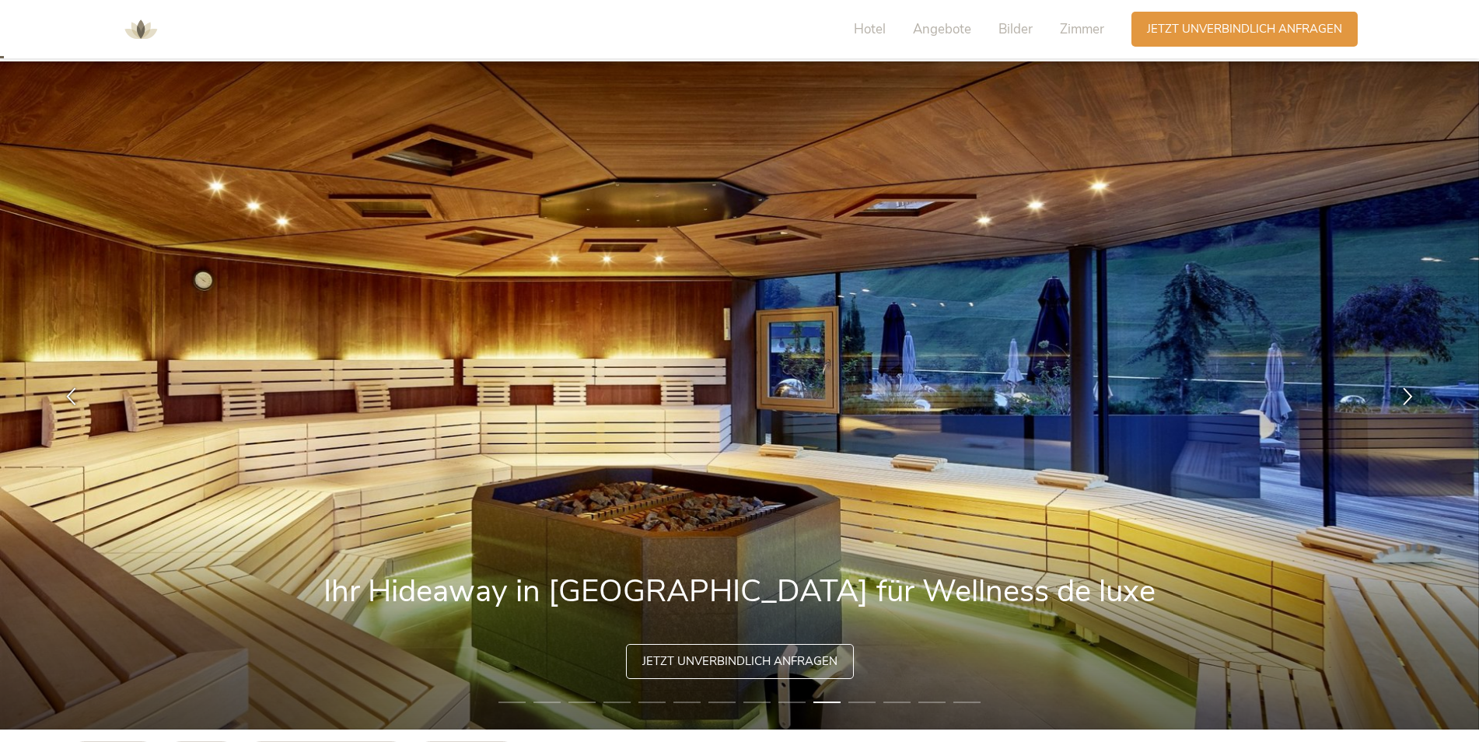
scroll to position [0, 0]
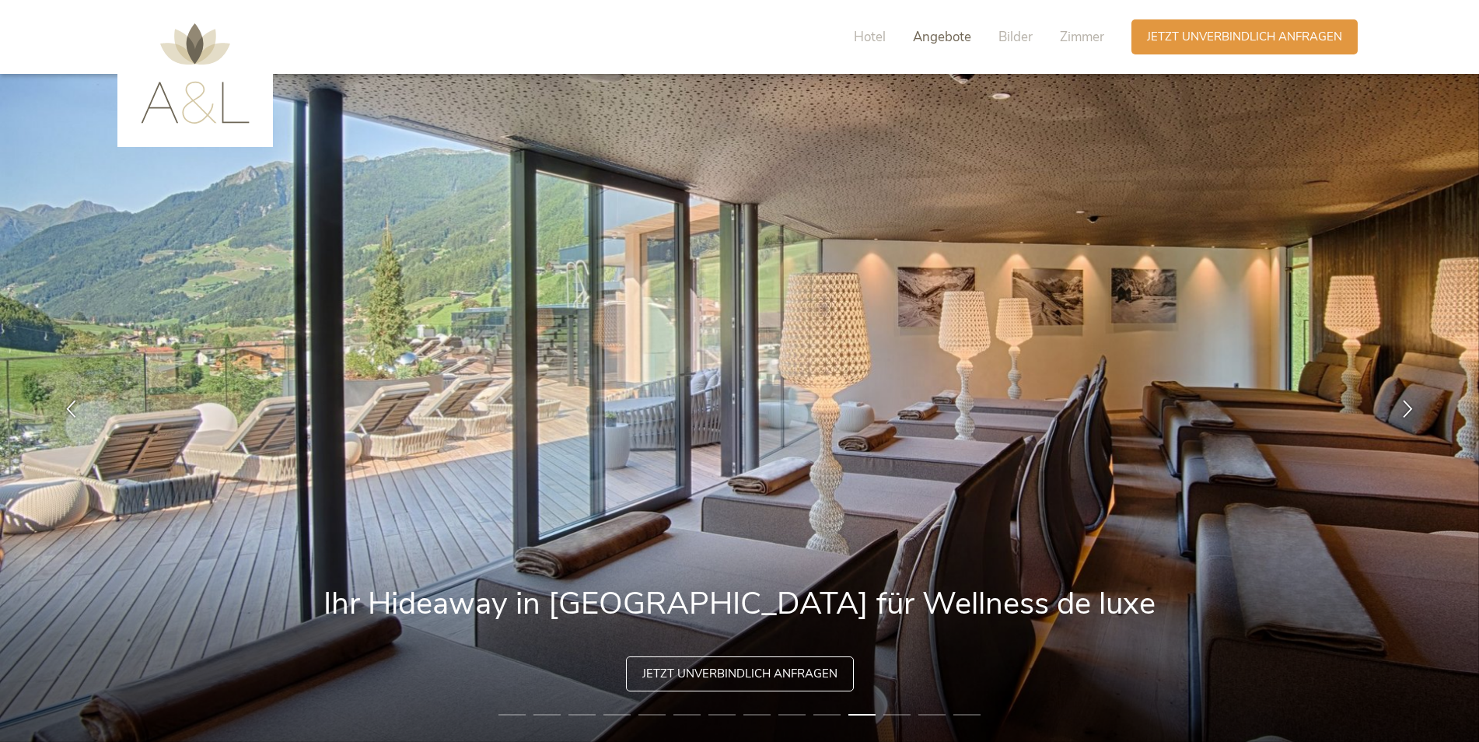
click at [935, 39] on span "Angebote" at bounding box center [942, 37] width 58 height 18
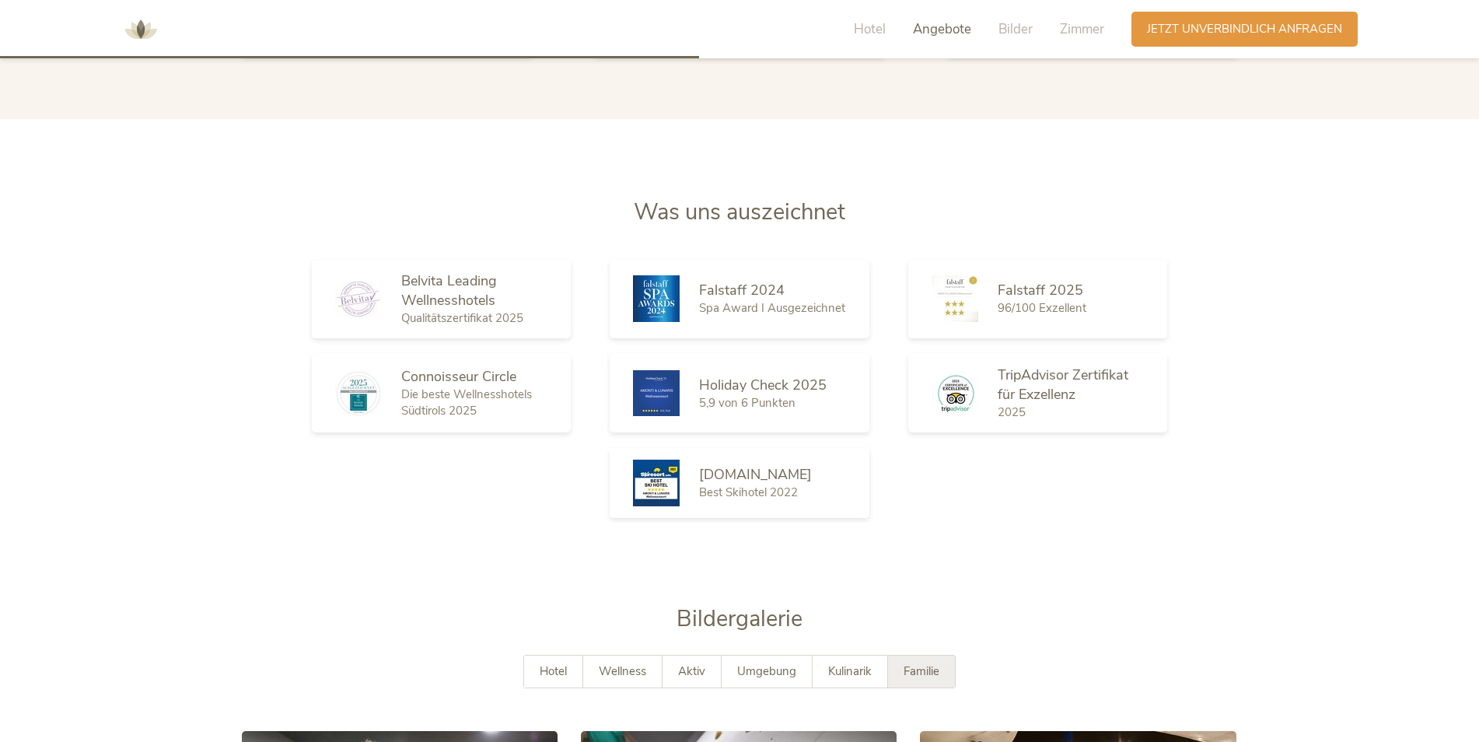
scroll to position [2447, 0]
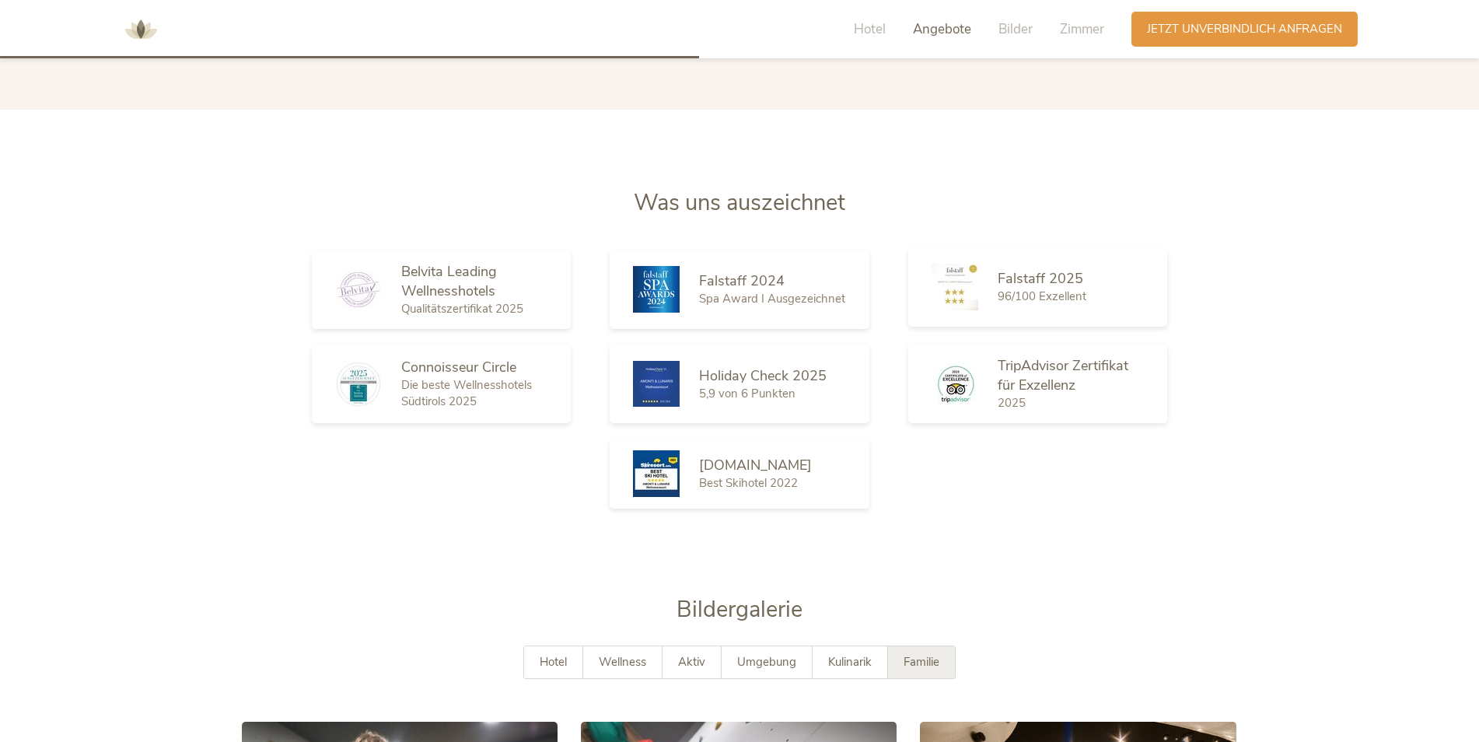
click at [1042, 296] on span "96/100 Exzellent" at bounding box center [1042, 297] width 89 height 16
drag, startPoint x: 1057, startPoint y: 276, endPoint x: 942, endPoint y: 297, distance: 117.0
click at [1056, 276] on span "Falstaff 2025" at bounding box center [1041, 278] width 86 height 19
click at [933, 298] on img at bounding box center [955, 287] width 47 height 47
click at [954, 295] on img at bounding box center [955, 287] width 47 height 47
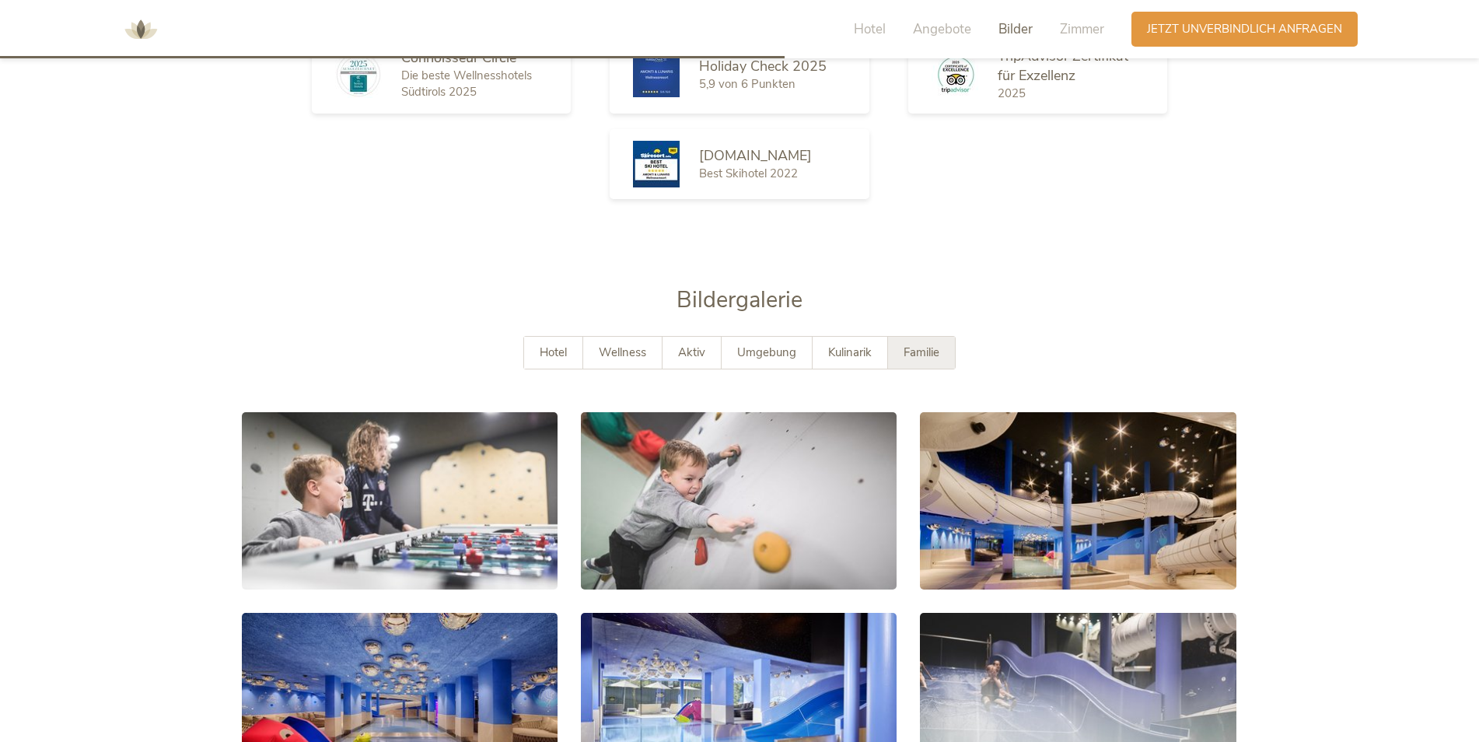
scroll to position [2758, 0]
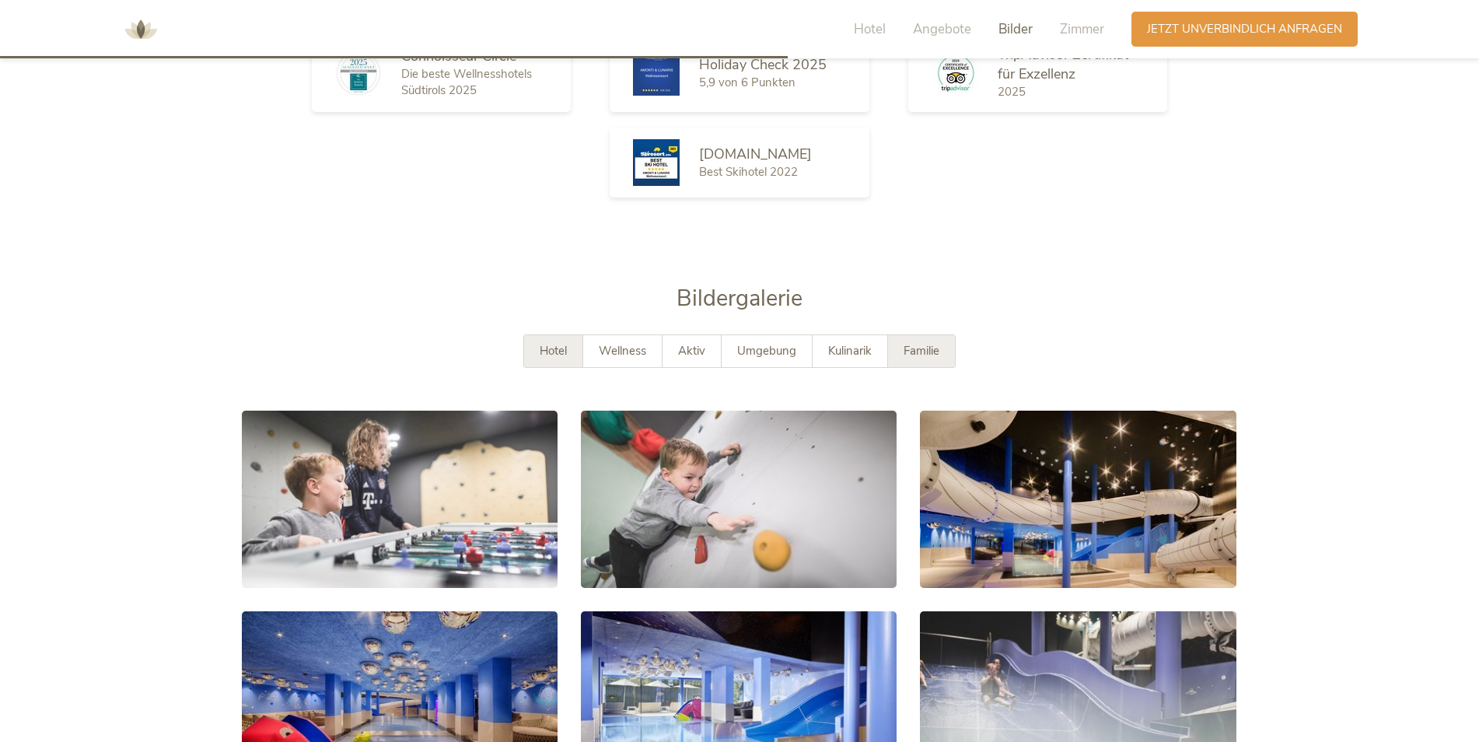
click at [548, 356] on span "Hotel" at bounding box center [553, 351] width 27 height 16
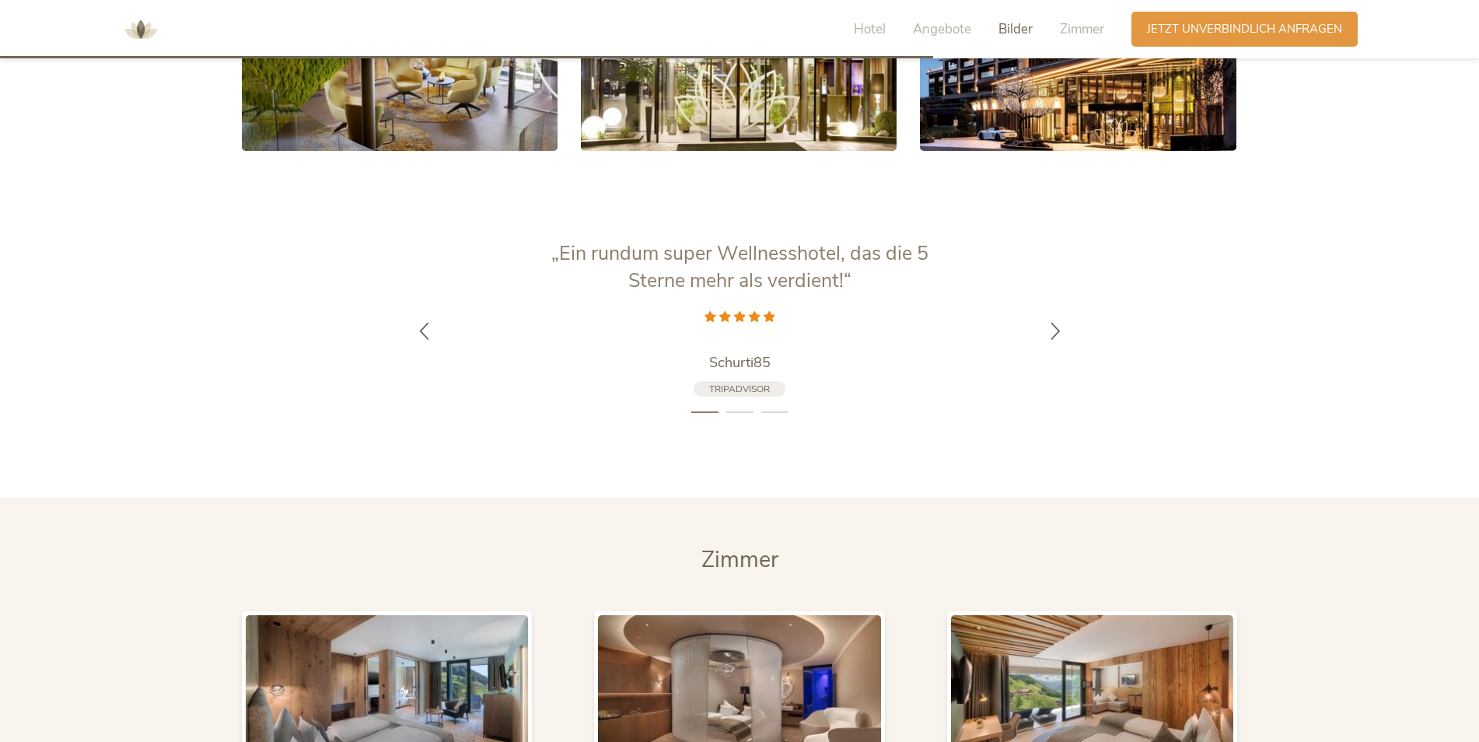
scroll to position [3225, 0]
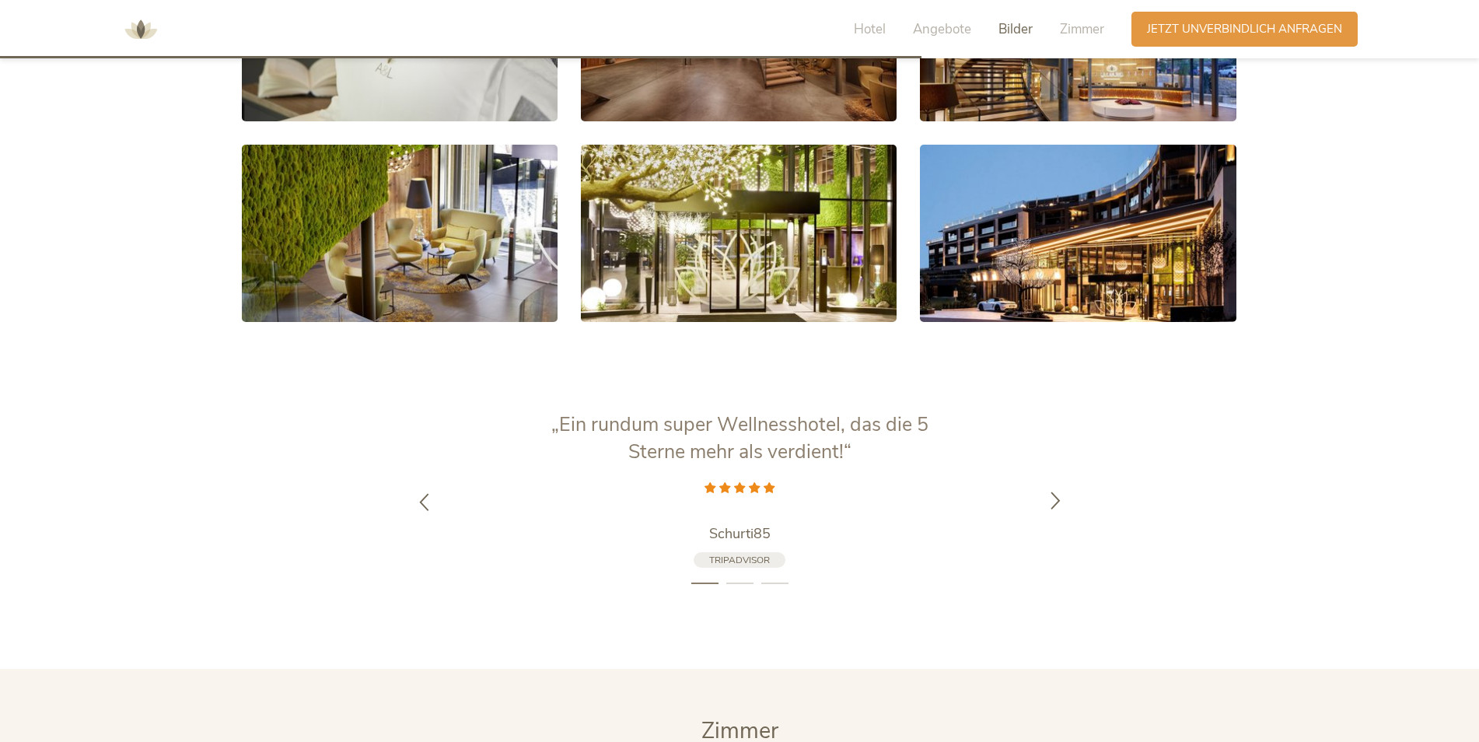
click at [1046, 491] on div at bounding box center [1055, 501] width 49 height 49
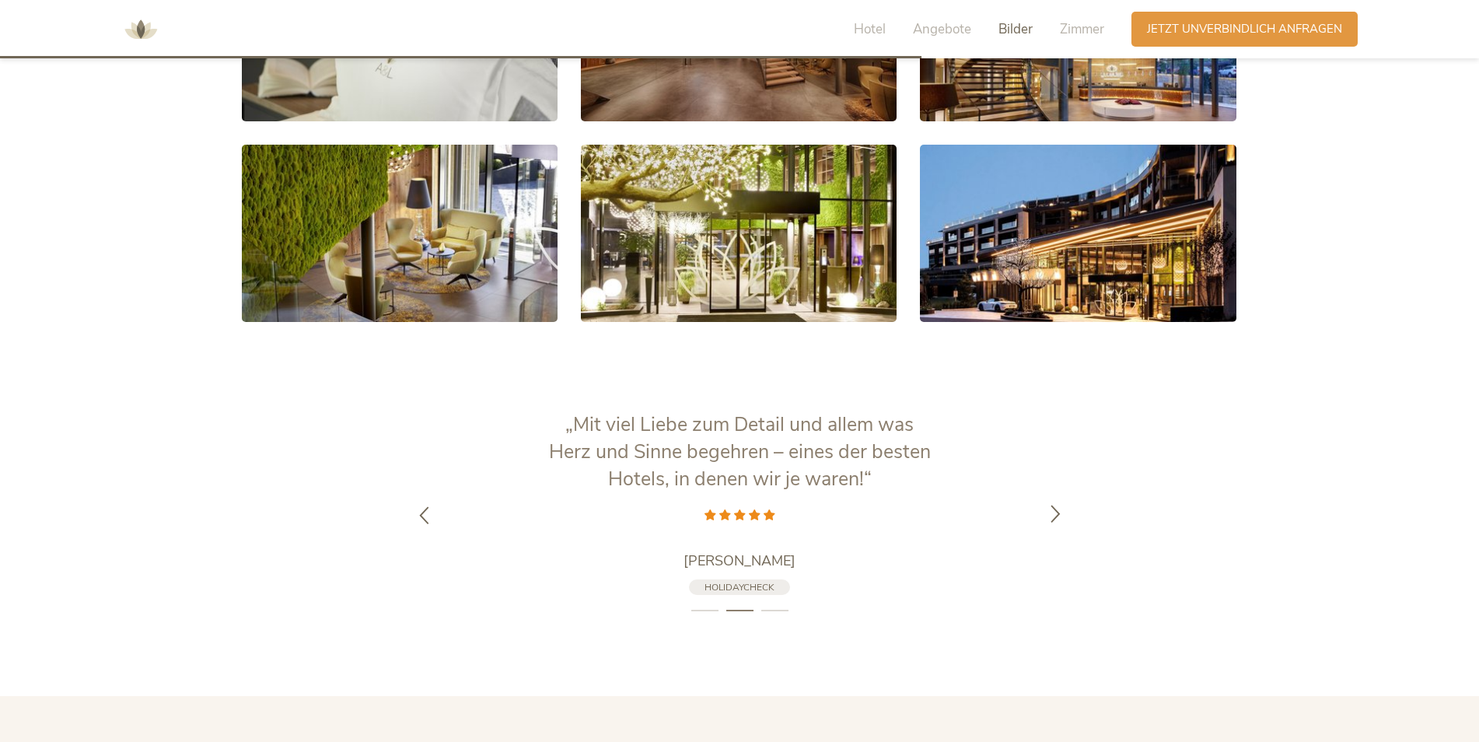
click at [1046, 491] on div at bounding box center [1055, 515] width 49 height 49
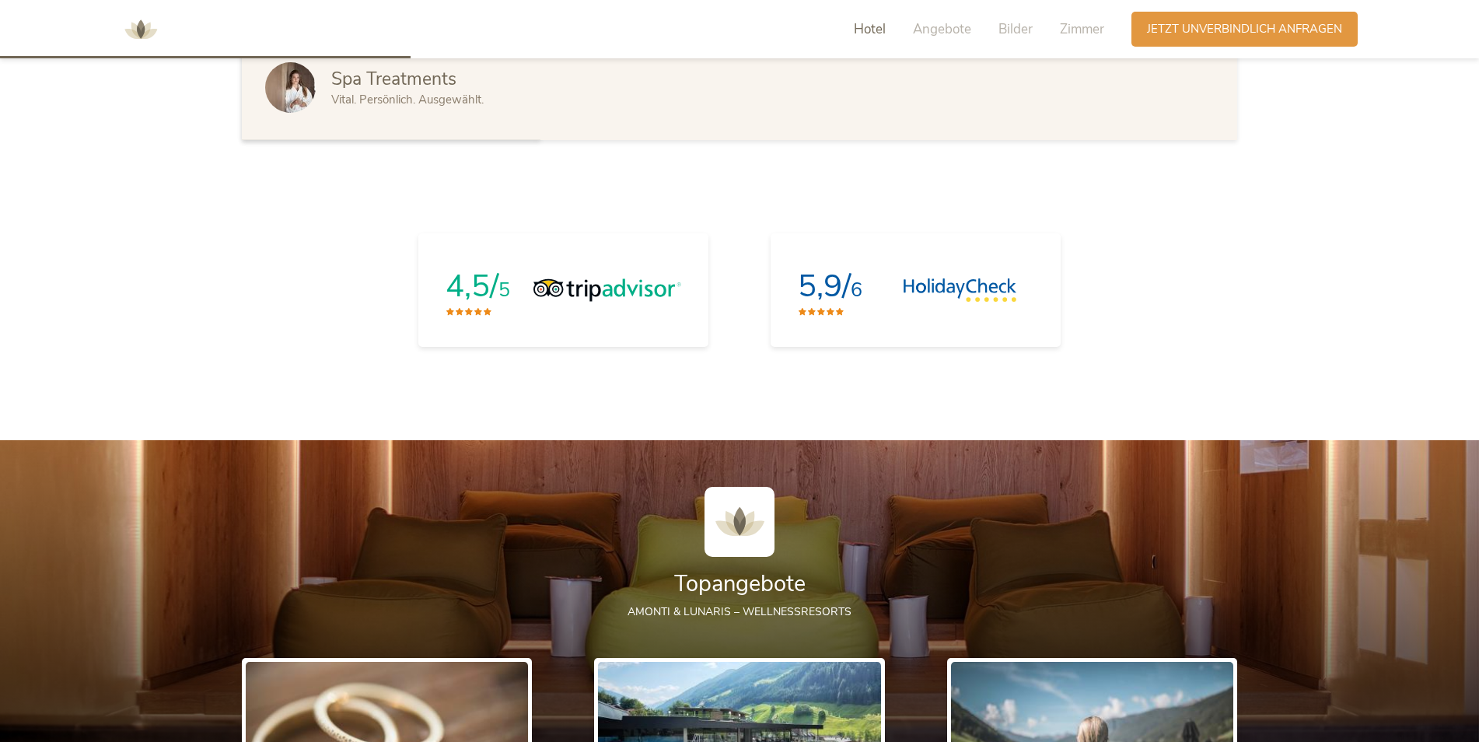
scroll to position [1436, 0]
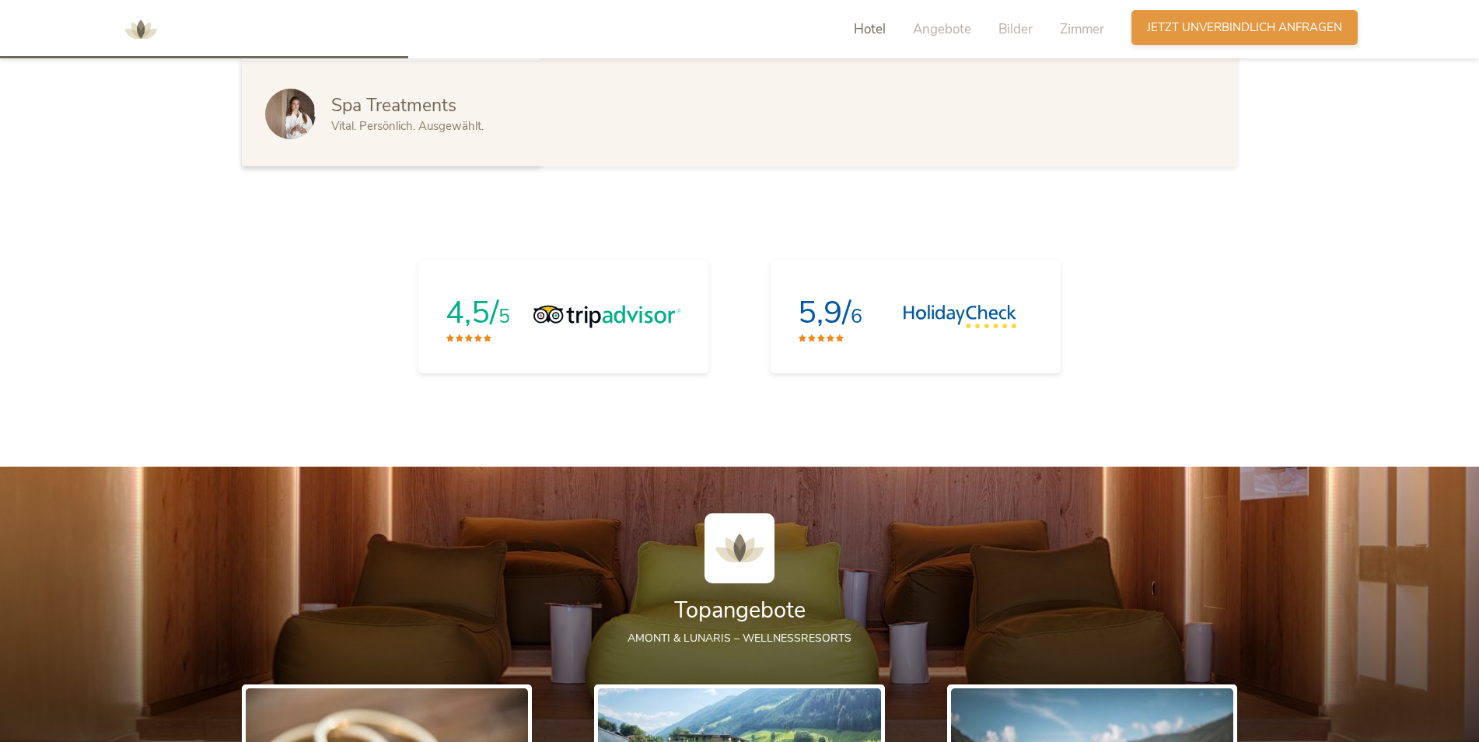
click at [1276, 37] on div "Anfragen Jetzt unverbindlich anfragen" at bounding box center [1245, 27] width 226 height 35
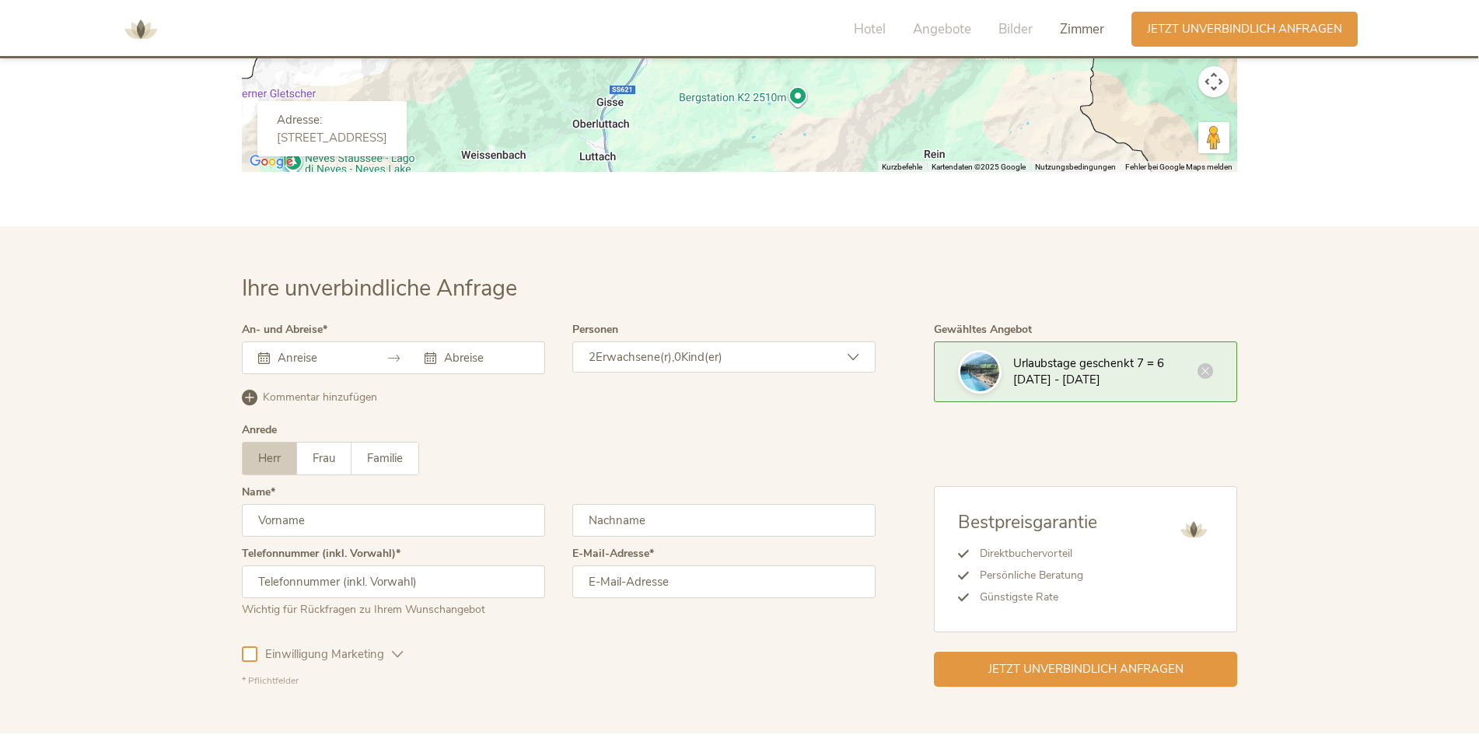
scroll to position [5204, 0]
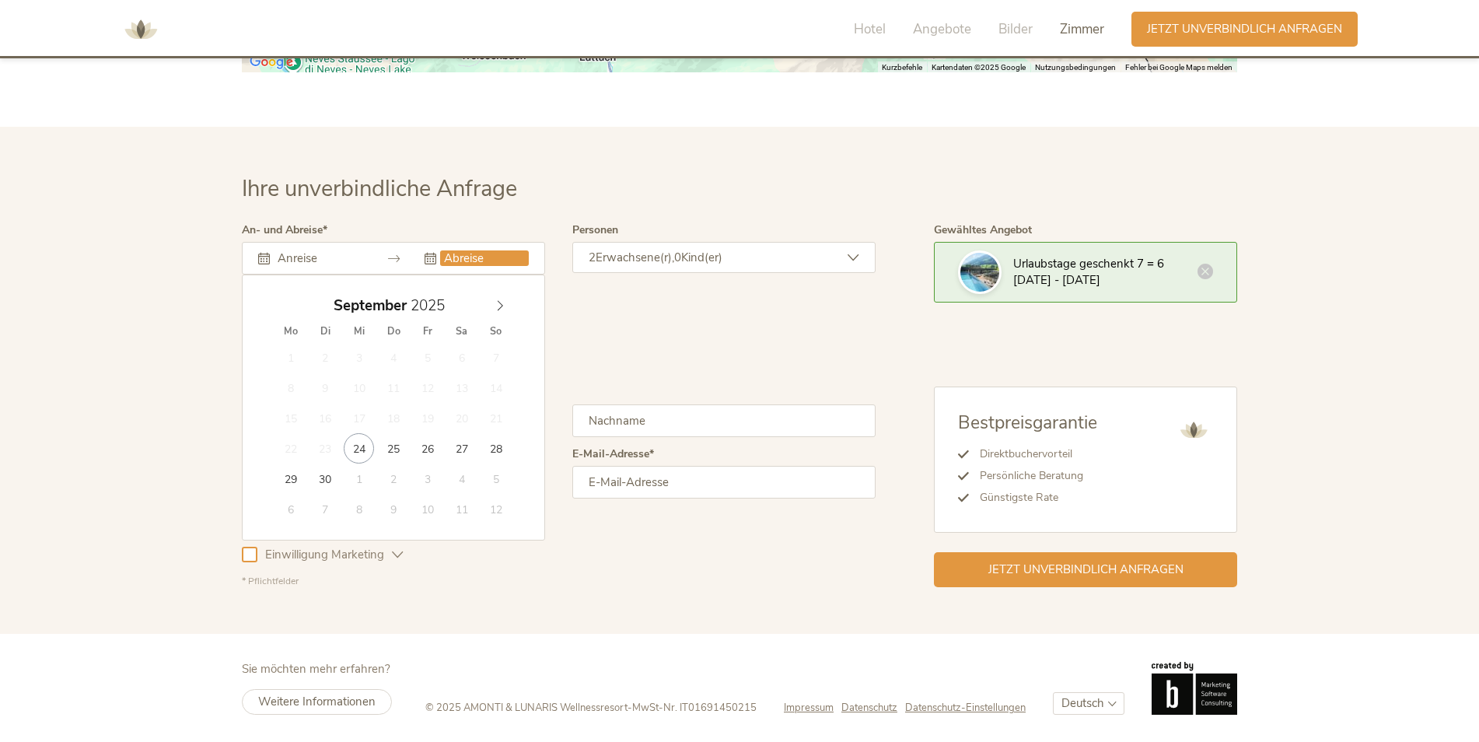
click at [452, 257] on input "text" at bounding box center [484, 258] width 89 height 16
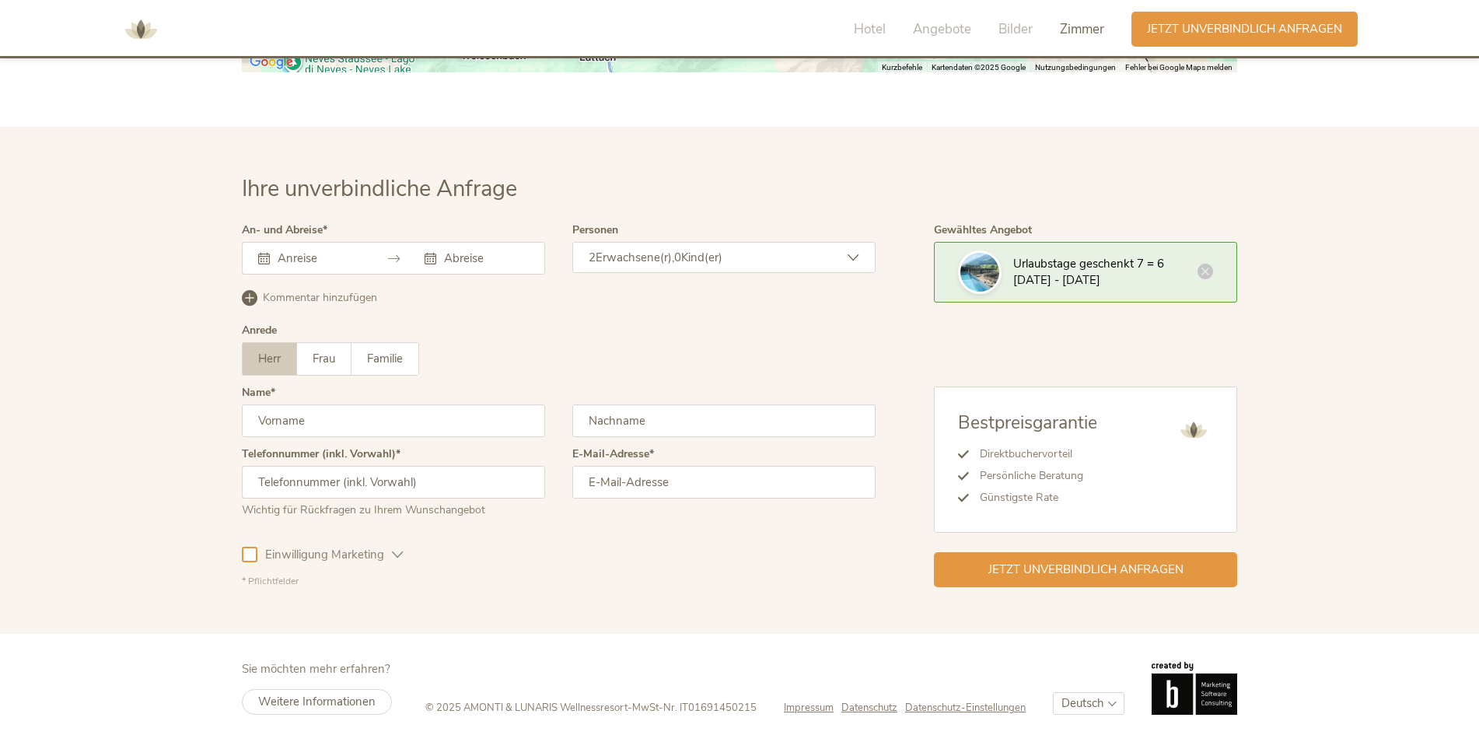
click at [259, 264] on icon at bounding box center [264, 259] width 12 height 12
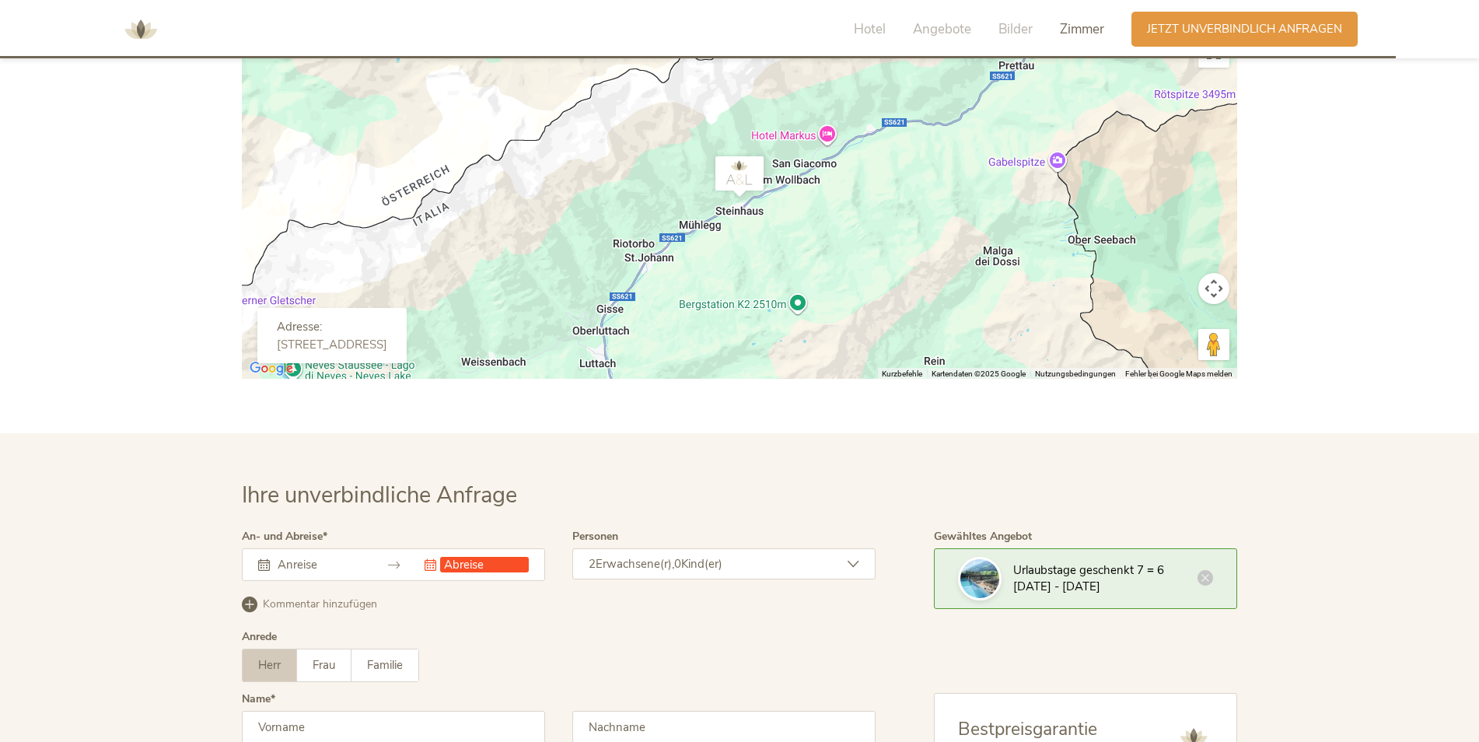
scroll to position [4971, 0]
